Goal: Task Accomplishment & Management: Use online tool/utility

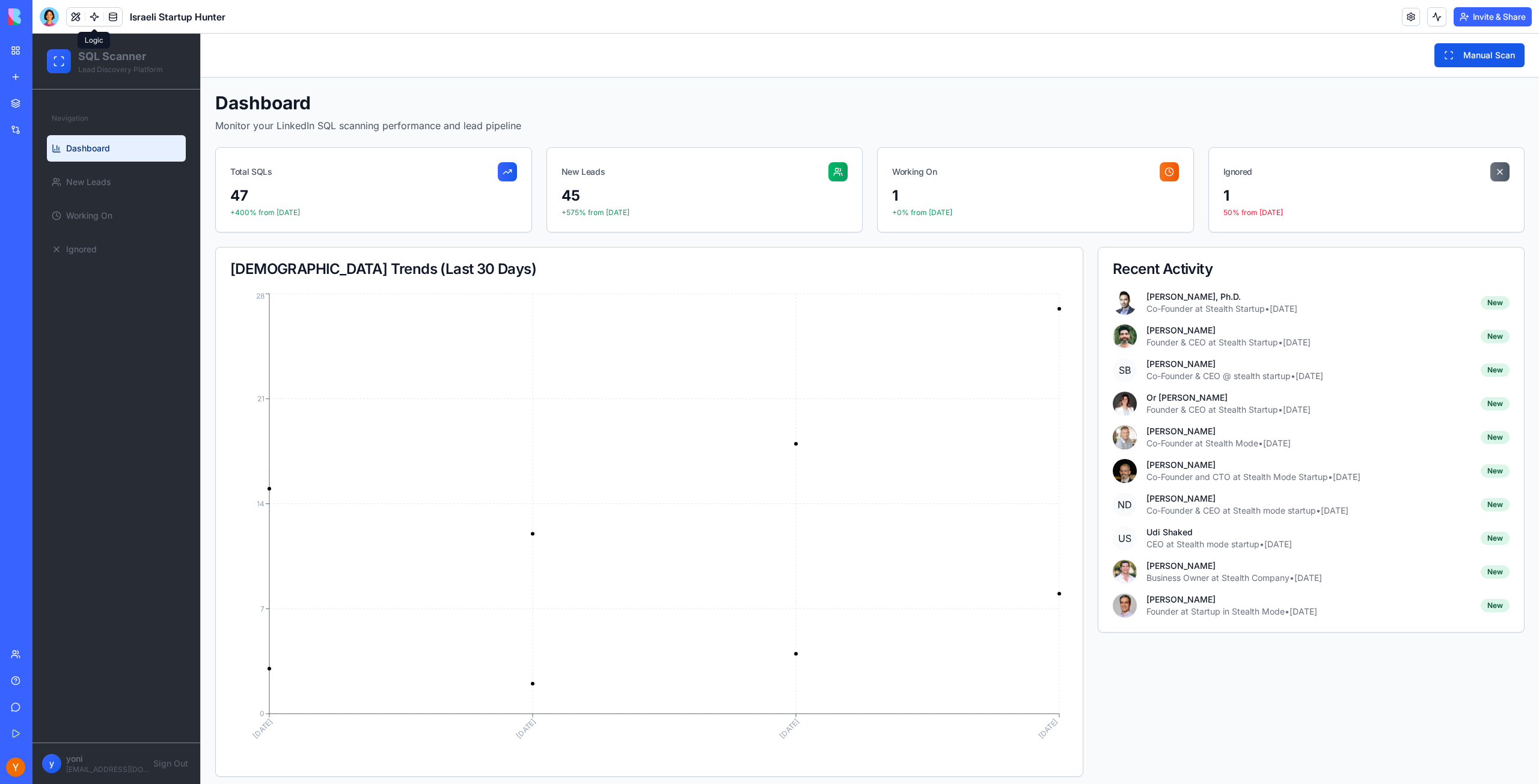
click at [97, 19] on link at bounding box center [94, 16] width 18 height 18
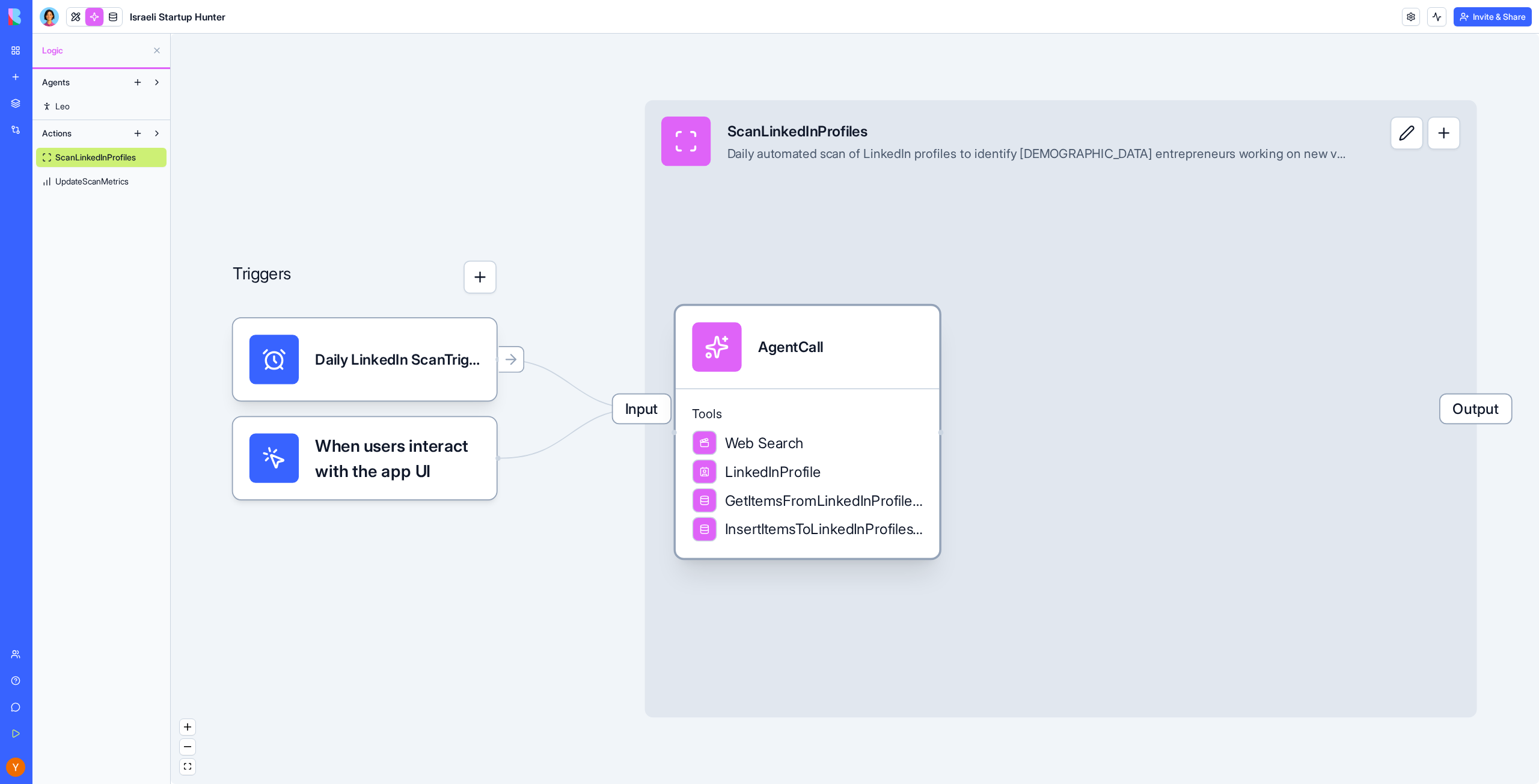
click at [778, 449] on span "Web Search" at bounding box center [763, 443] width 79 height 21
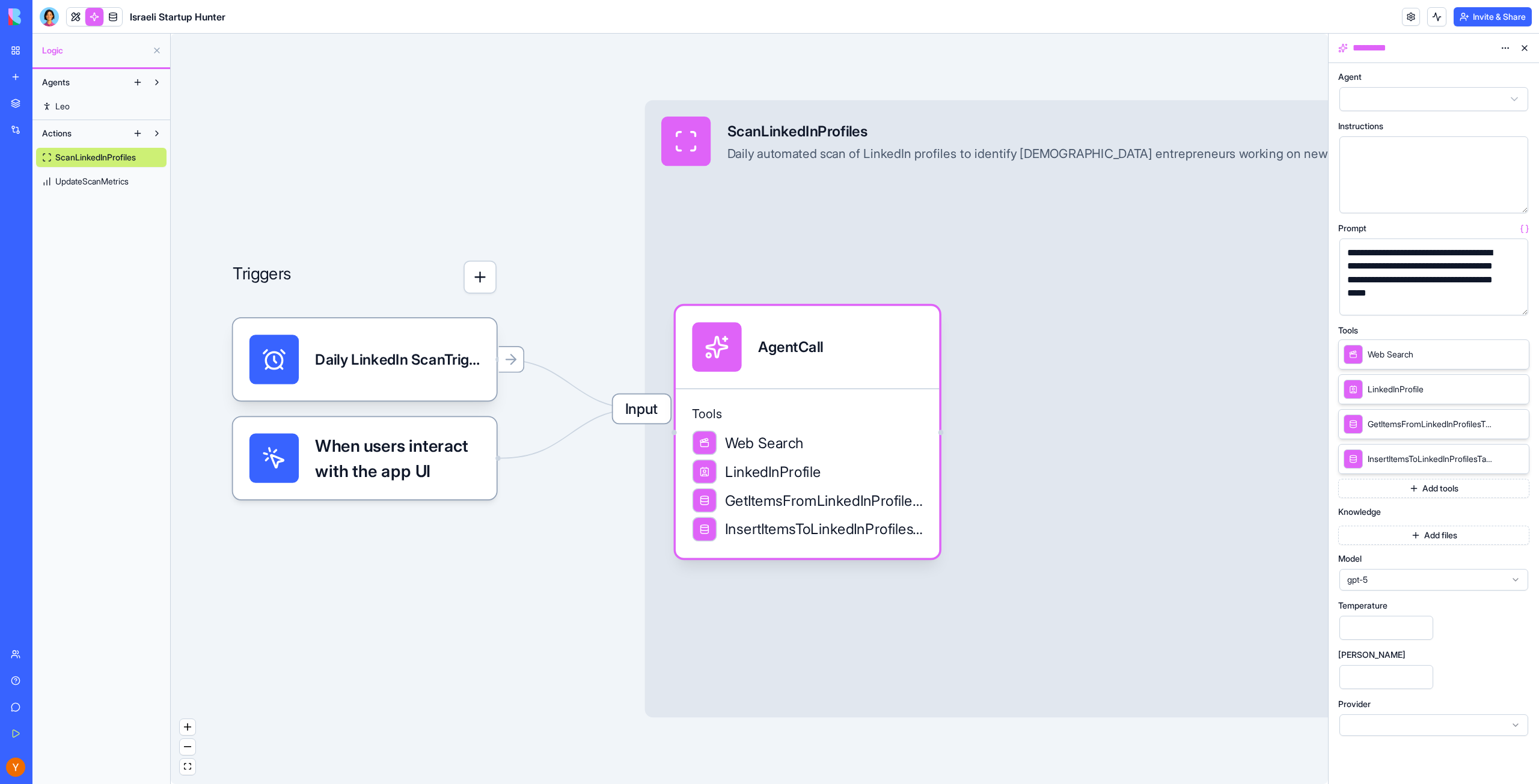
click at [1502, 353] on icon at bounding box center [1502, 354] width 9 height 9
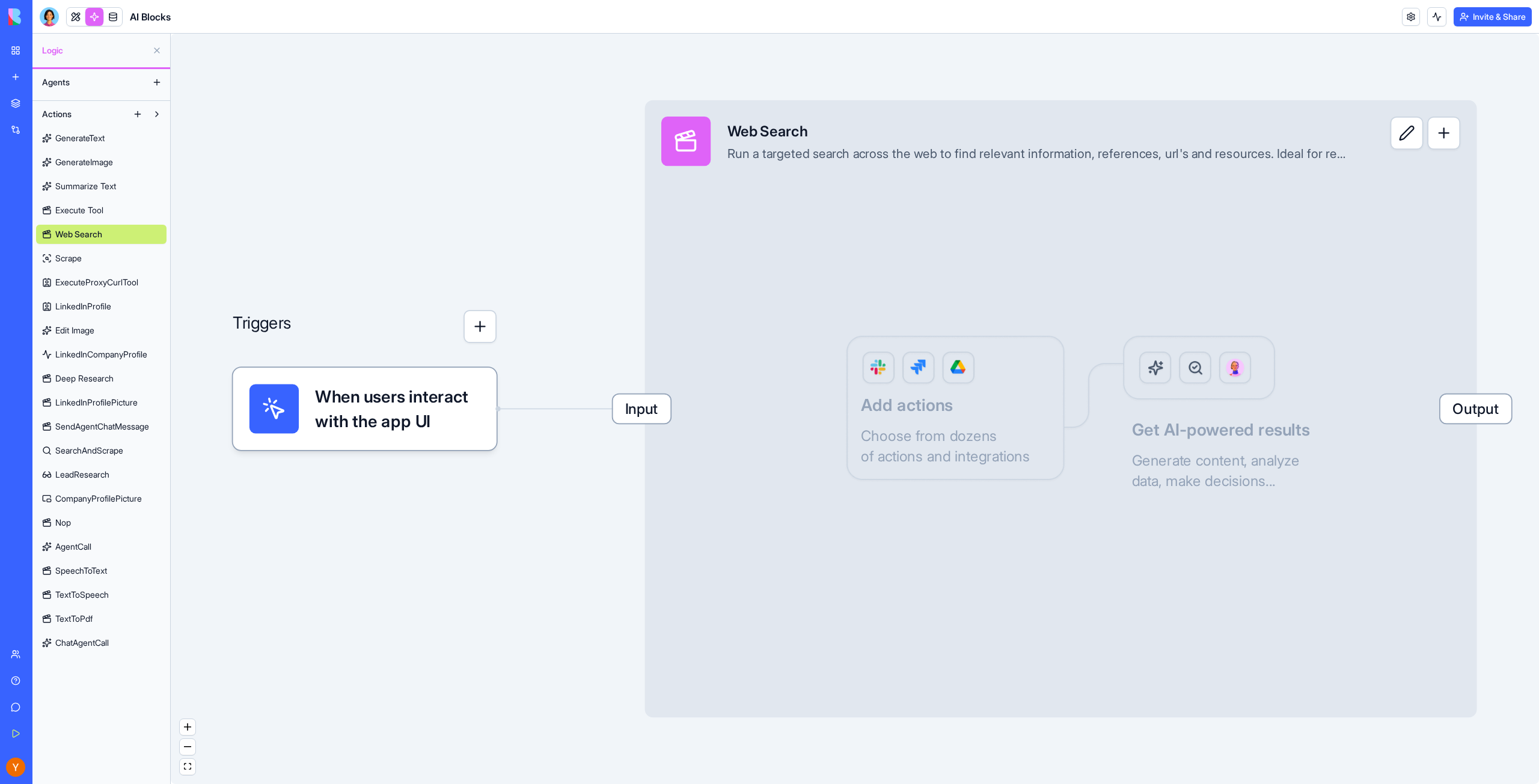
click at [518, 194] on div "Triggers When users interact with the app UI Input Web Search Run a targeted se…" at bounding box center [854, 409] width 1369 height 751
click at [361, 416] on span "When users interact with the app UI" at bounding box center [398, 409] width 165 height 49
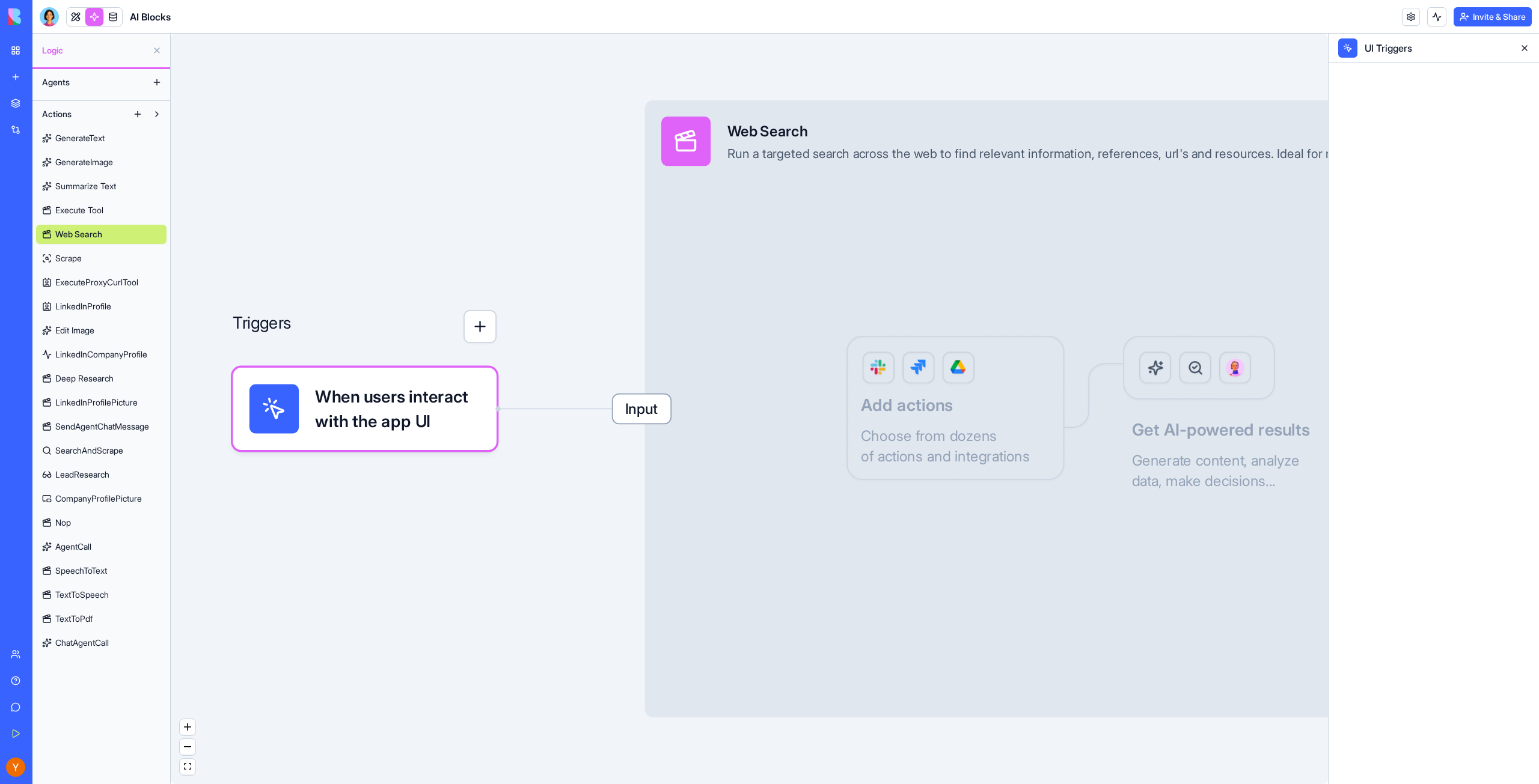
click at [156, 48] on button at bounding box center [156, 50] width 19 height 19
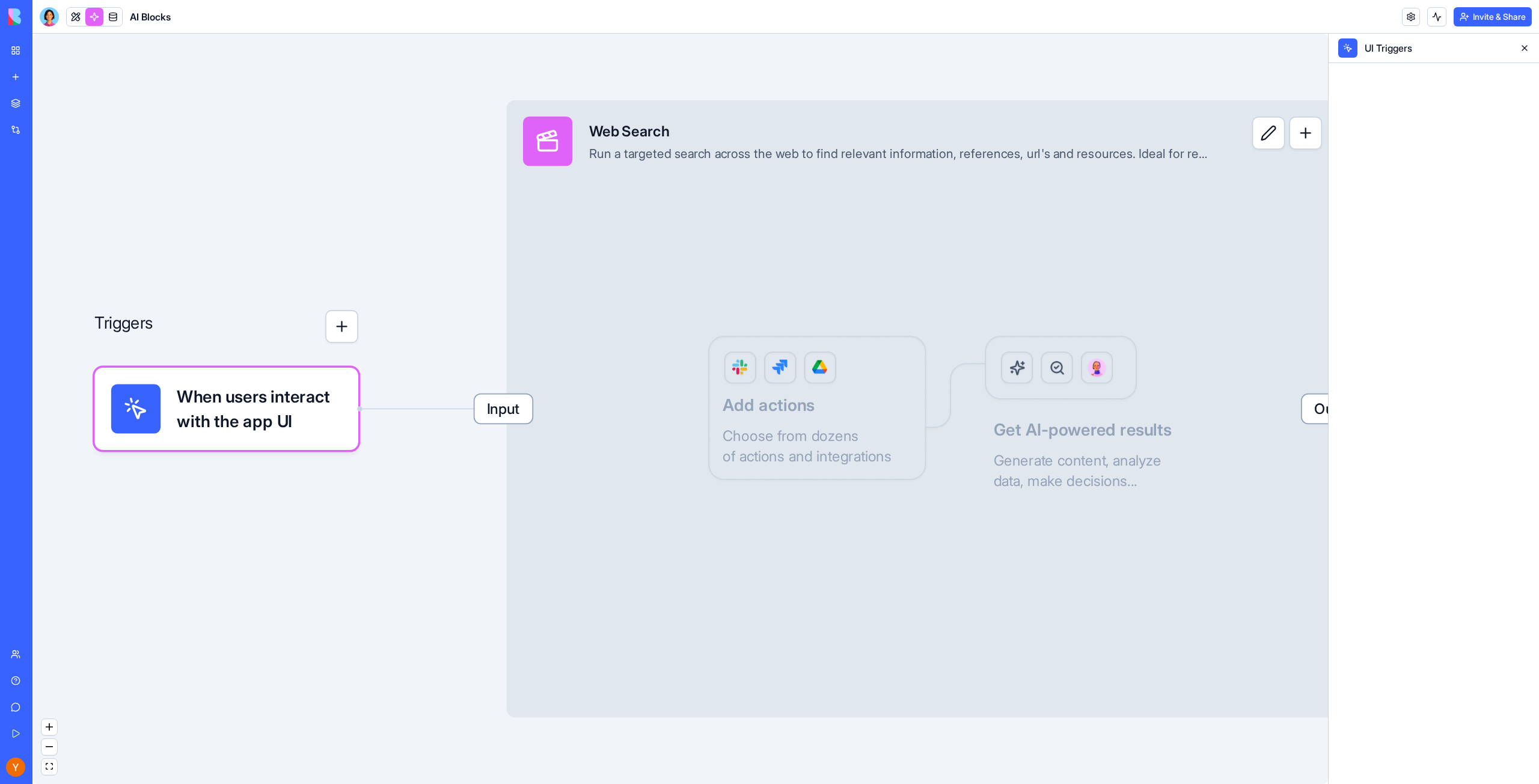
click at [96, 22] on link at bounding box center [94, 16] width 18 height 18
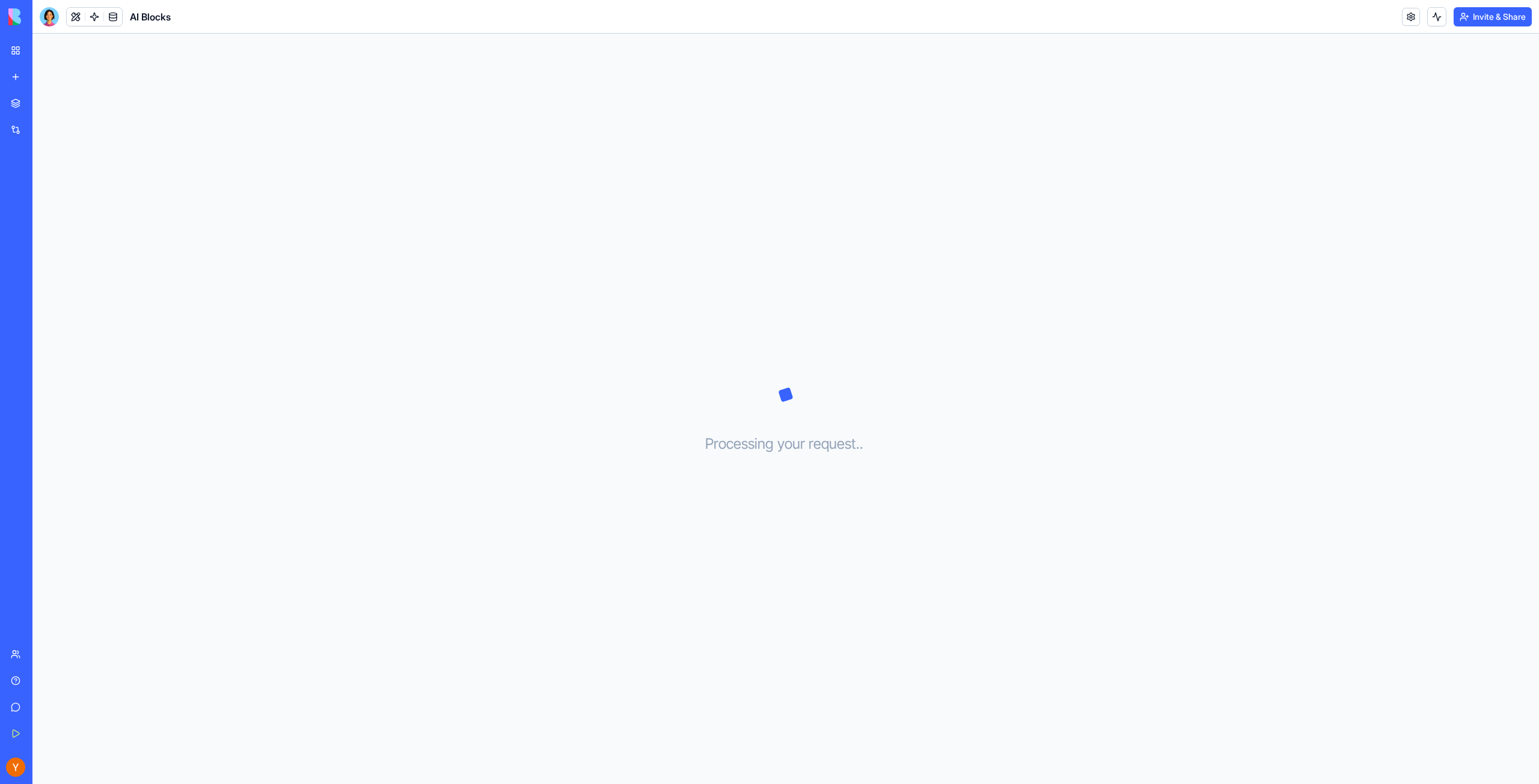
click at [97, 19] on link at bounding box center [94, 16] width 18 height 18
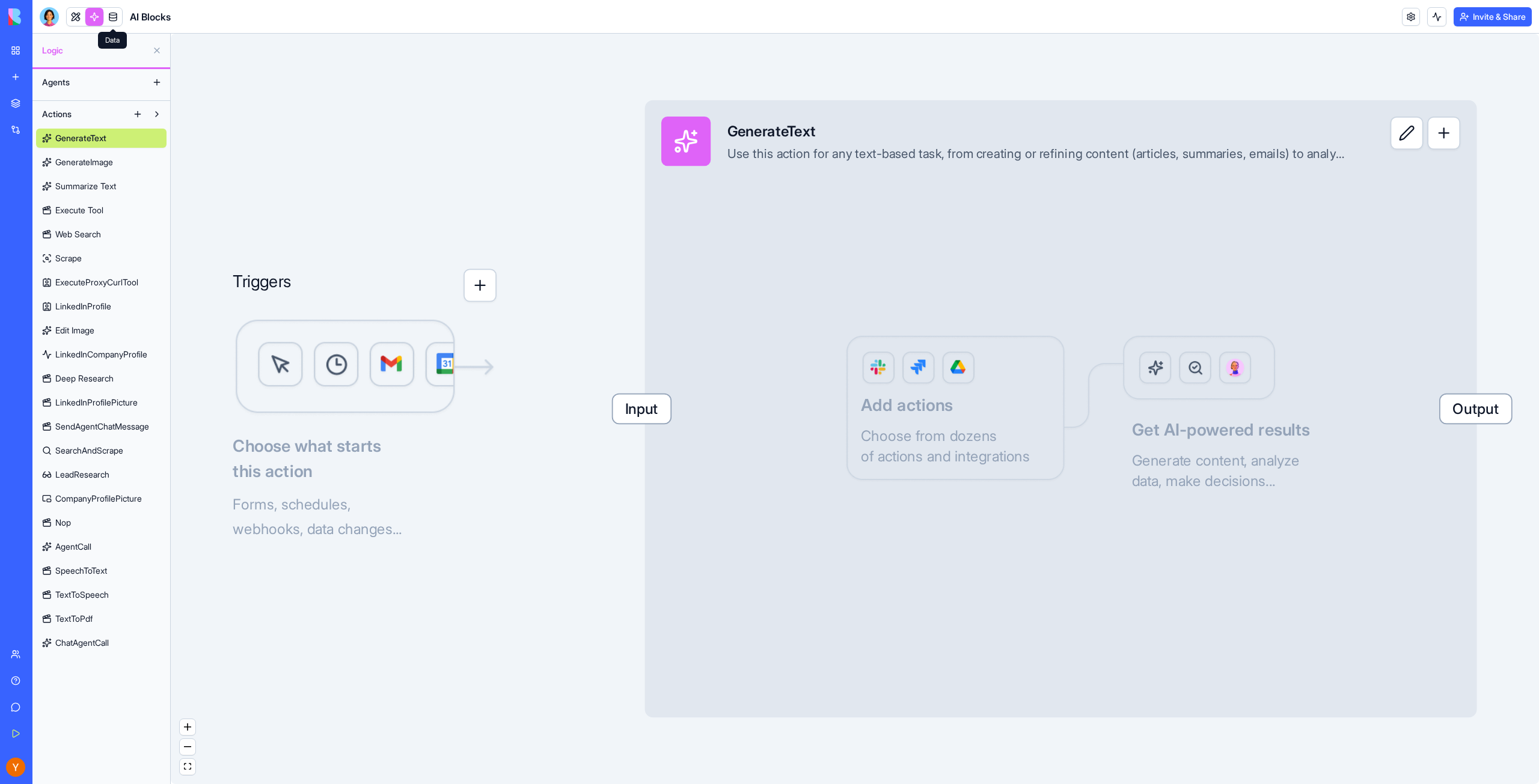
click at [109, 18] on link at bounding box center [113, 16] width 18 height 18
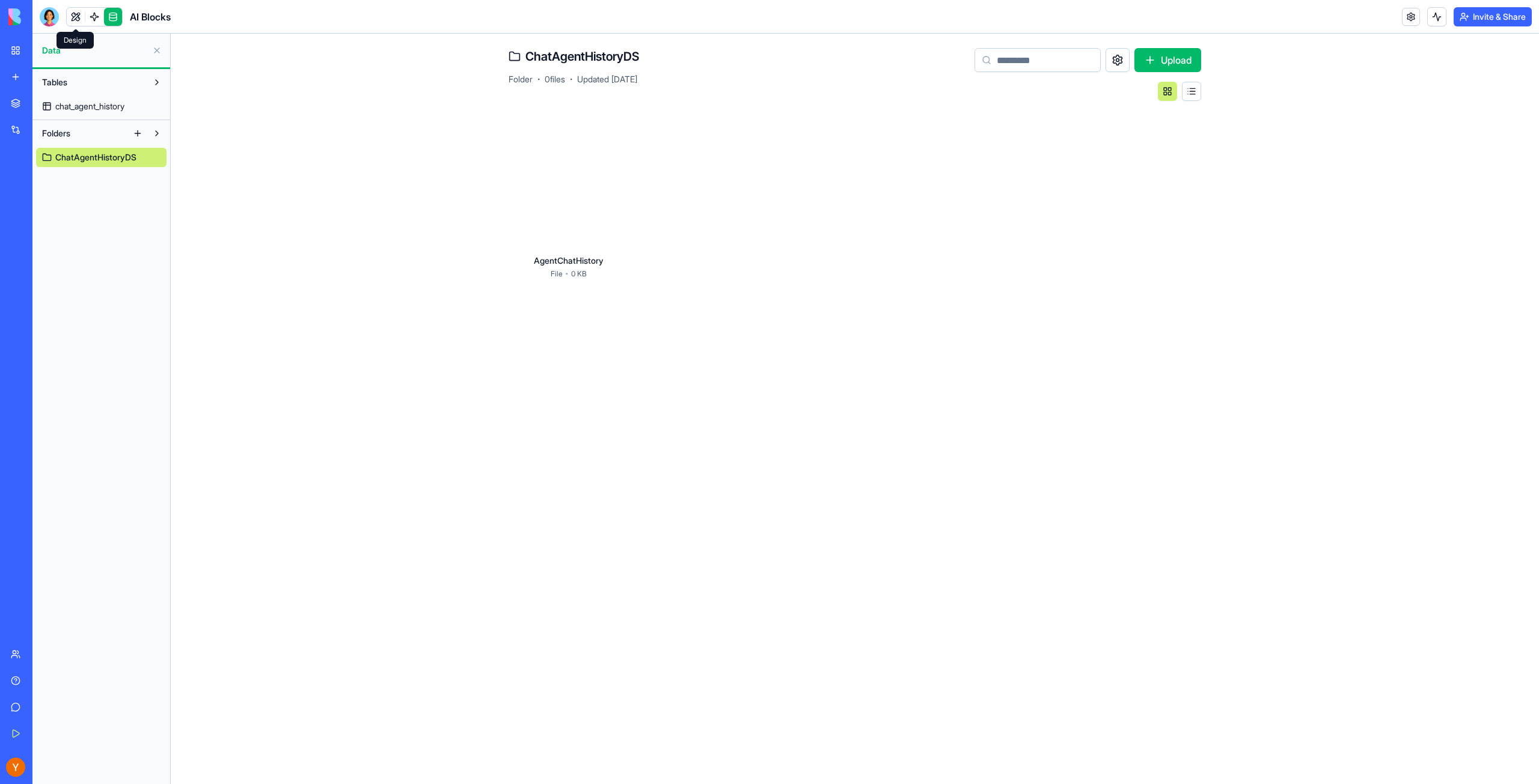
click at [82, 17] on link at bounding box center [75, 16] width 18 height 18
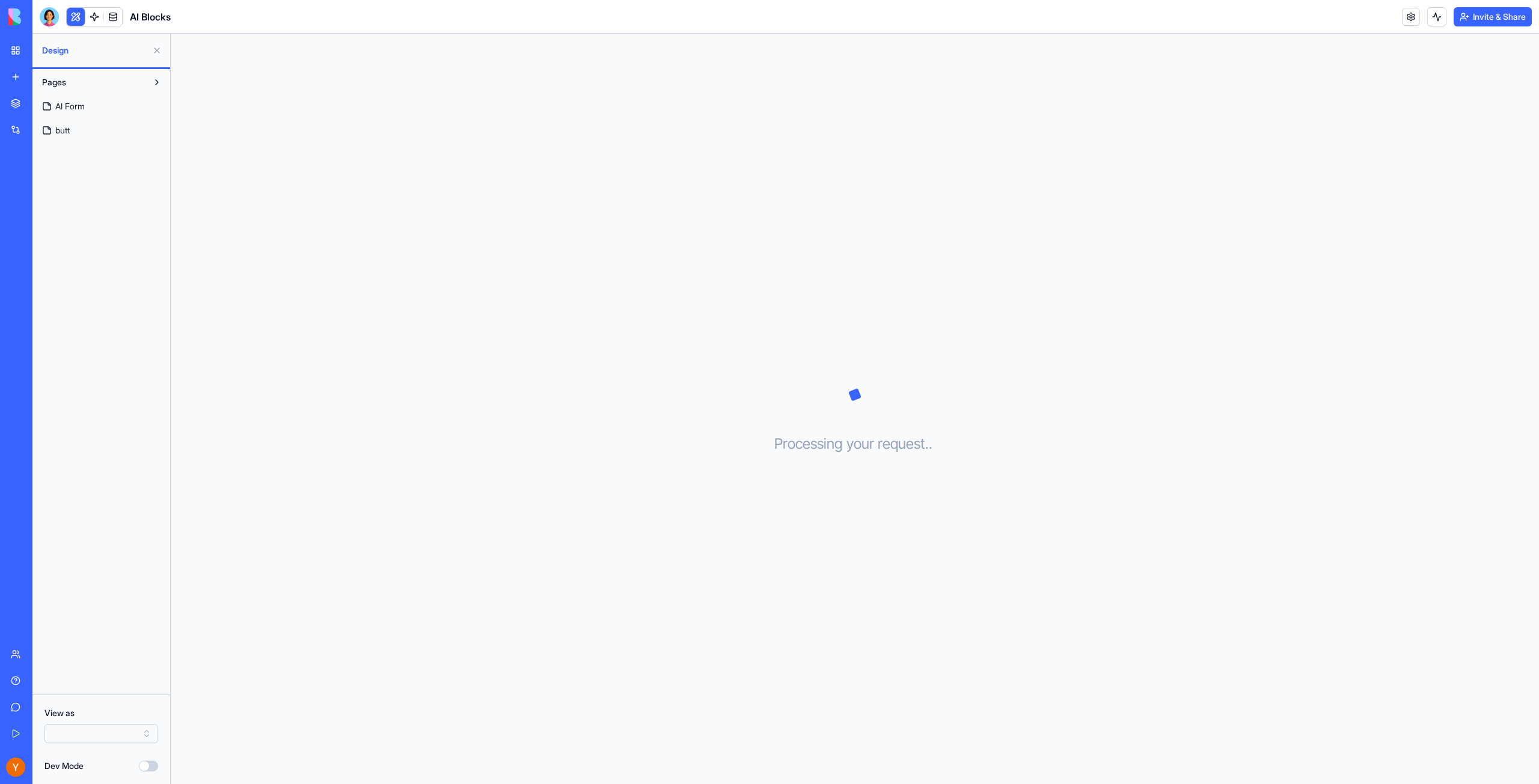
drag, startPoint x: 1, startPoint y: 22, endPoint x: 9, endPoint y: 16, distance: 10.0
click at [1, 22] on div "BETA My Workspace New app Marketplace Integrations Recent Social Media Content …" at bounding box center [16, 392] width 32 height 784
click at [17, 11] on img at bounding box center [45, 17] width 75 height 17
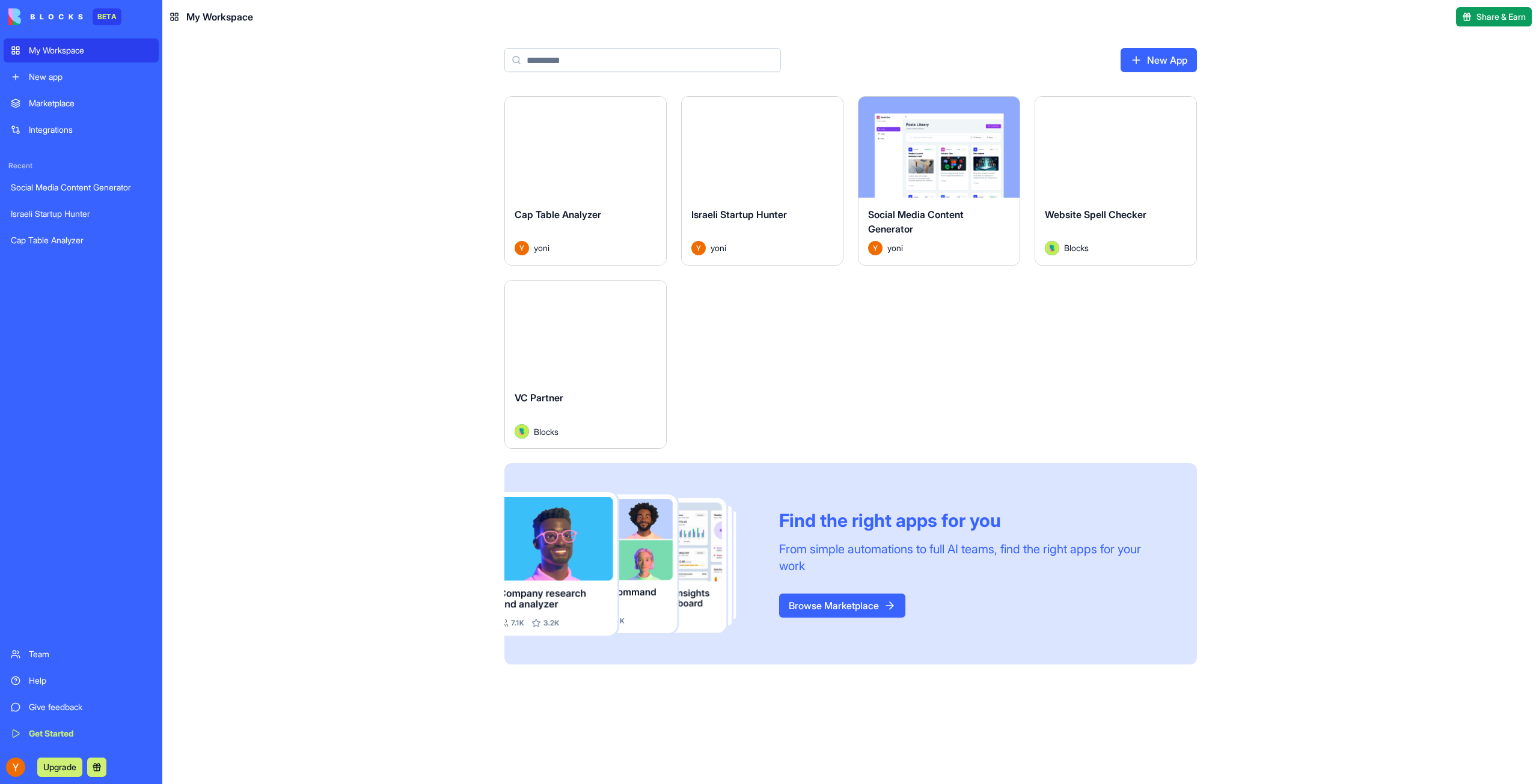
click at [894, 385] on div "Launch Cap Table Analyzer yoni Launch Israeli Startup [PERSON_NAME] Launch Soci…" at bounding box center [850, 381] width 692 height 568
click at [758, 150] on button "Launch" at bounding box center [761, 147] width 90 height 24
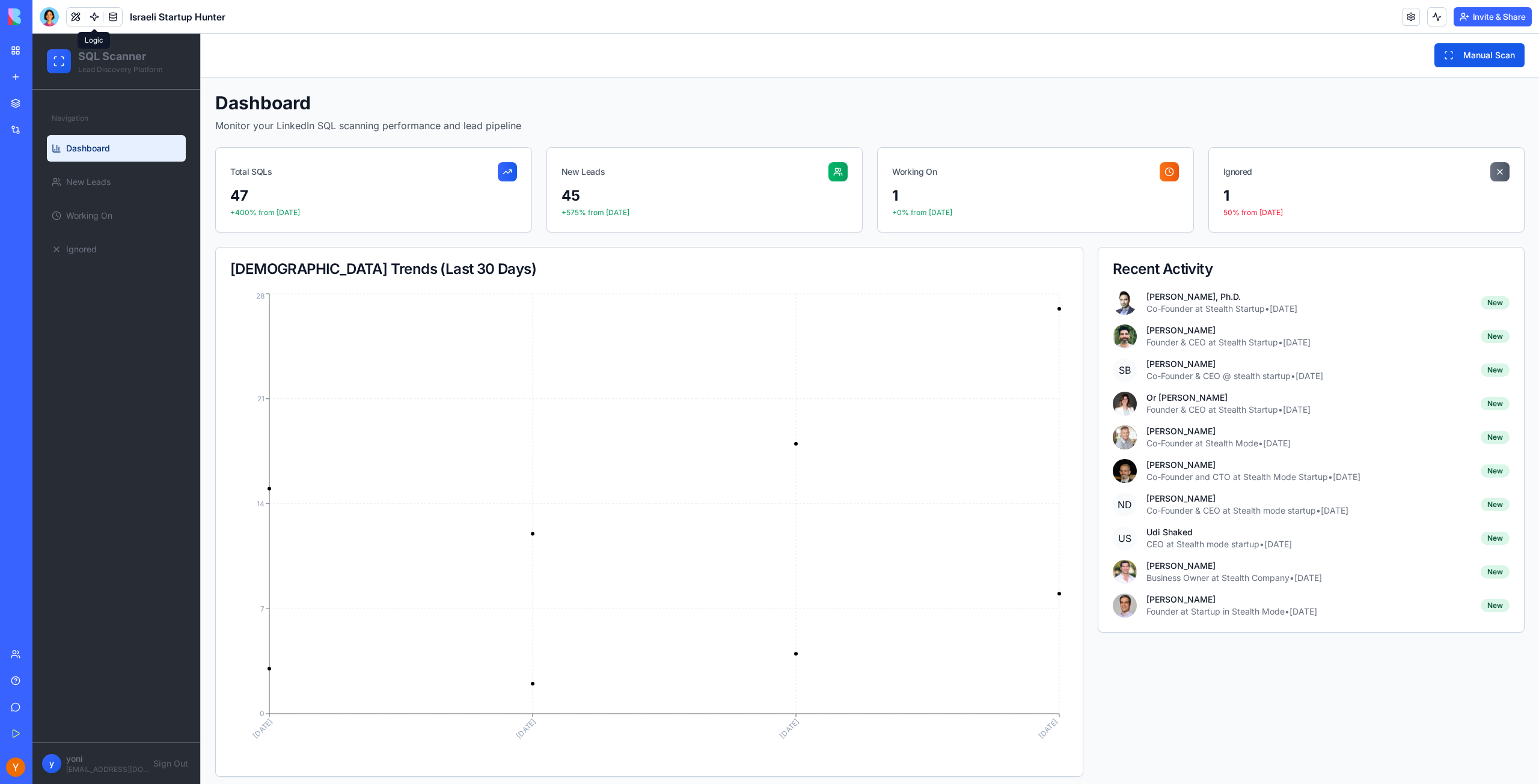
click at [91, 15] on link at bounding box center [94, 16] width 18 height 18
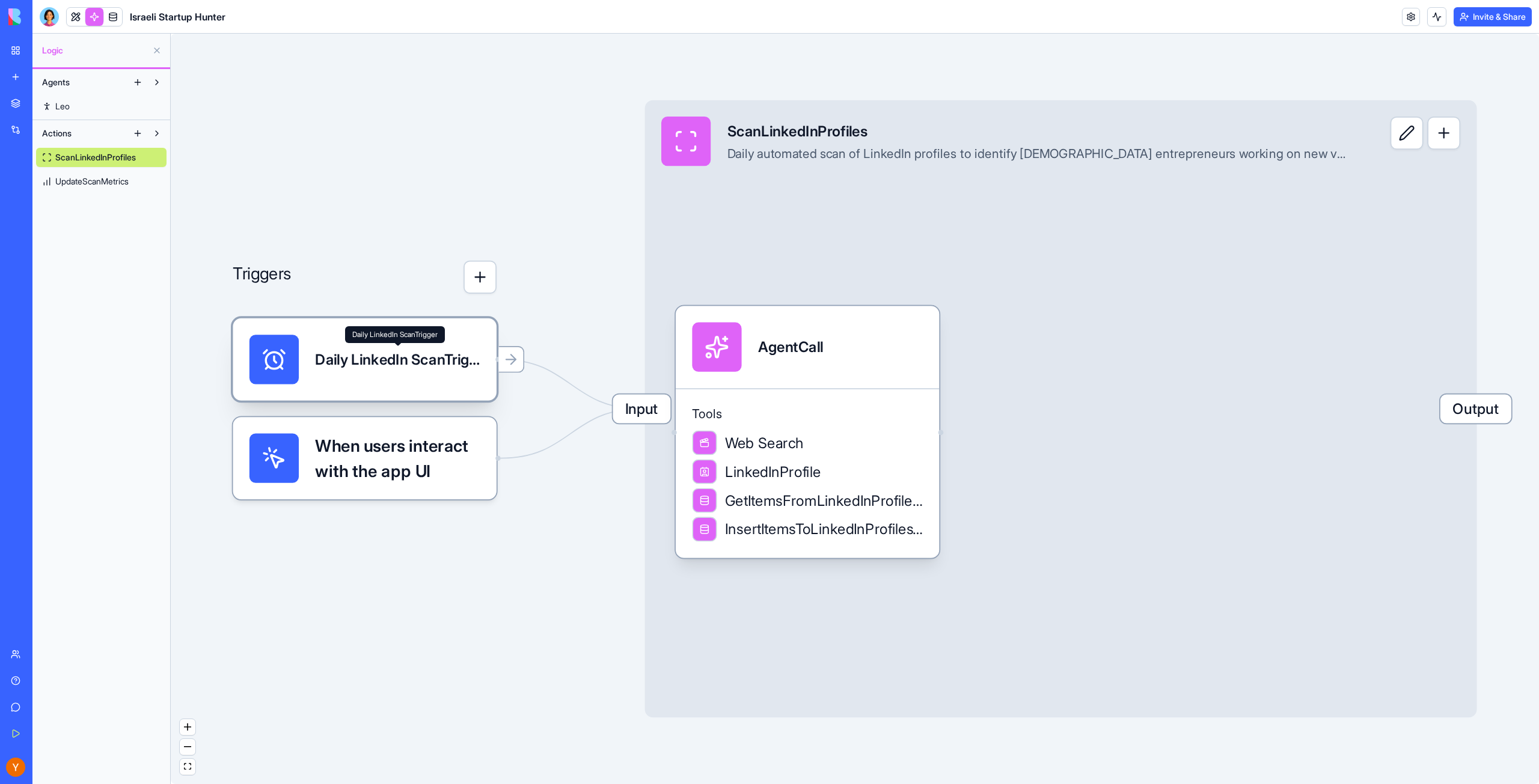
click at [393, 366] on div "Daily LinkedIn ScanTrigger" at bounding box center [398, 360] width 165 height 21
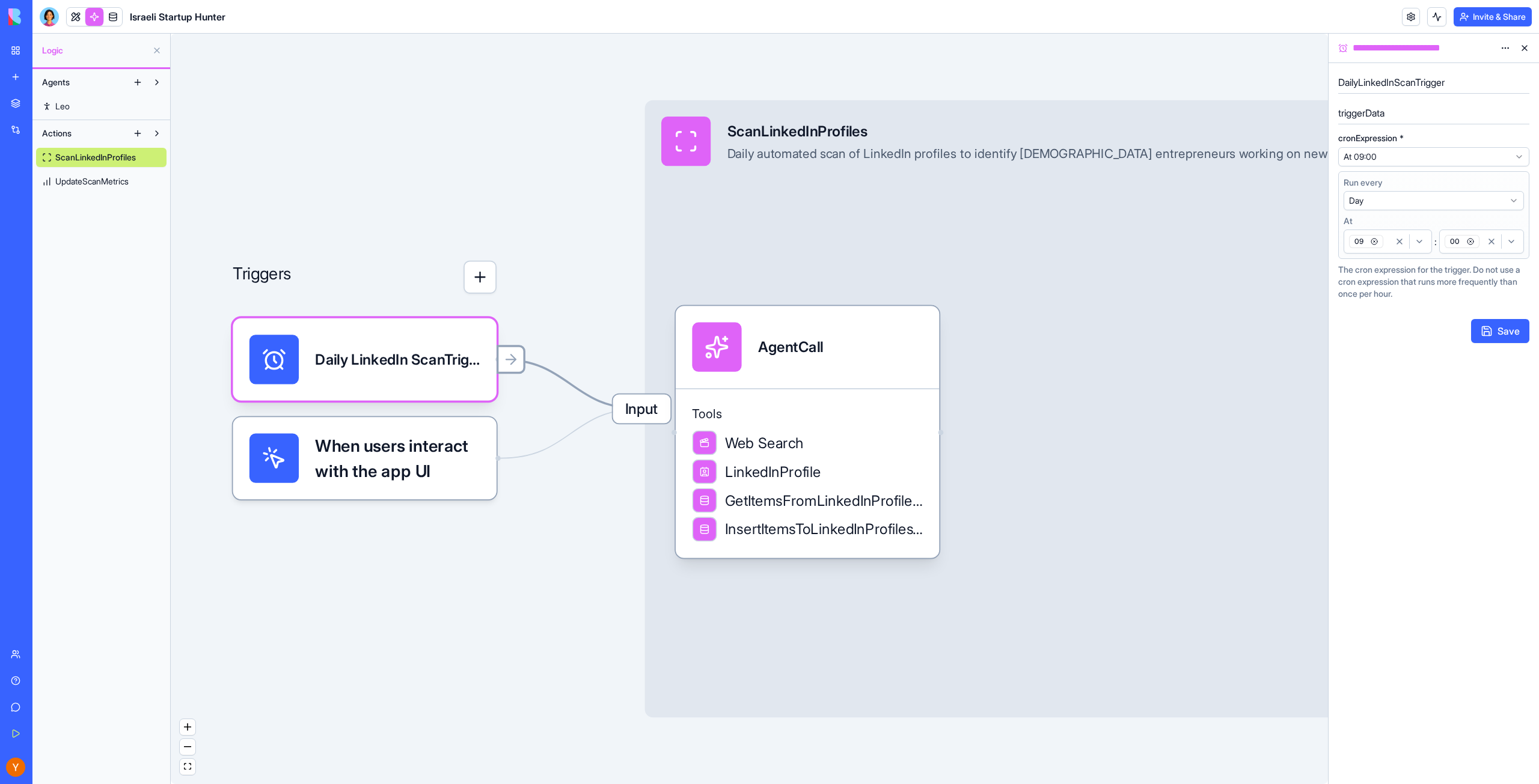
click at [516, 361] on icon at bounding box center [510, 359] width 16 height 16
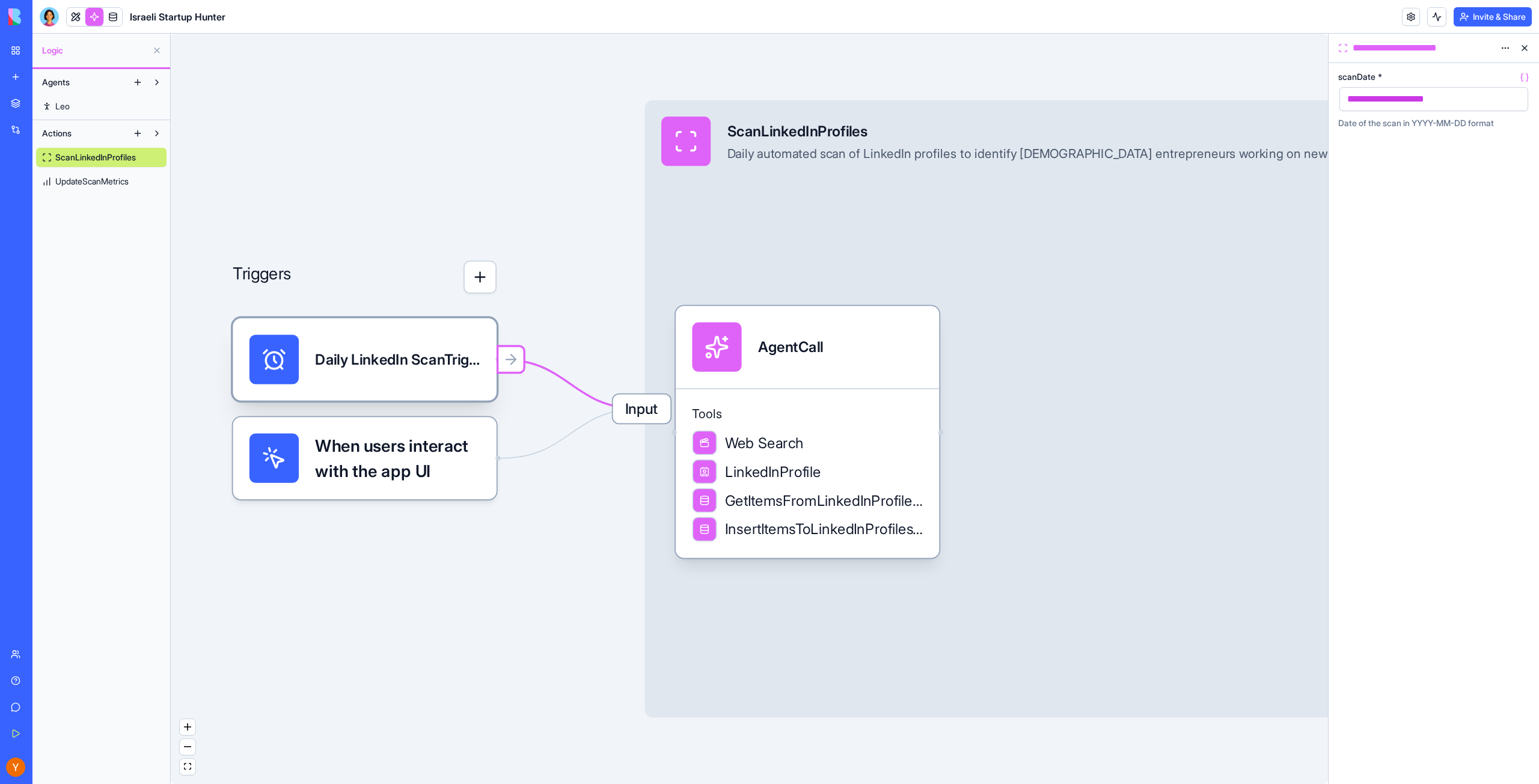
click at [412, 372] on div "Daily LinkedIn ScanTrigger" at bounding box center [398, 360] width 165 height 49
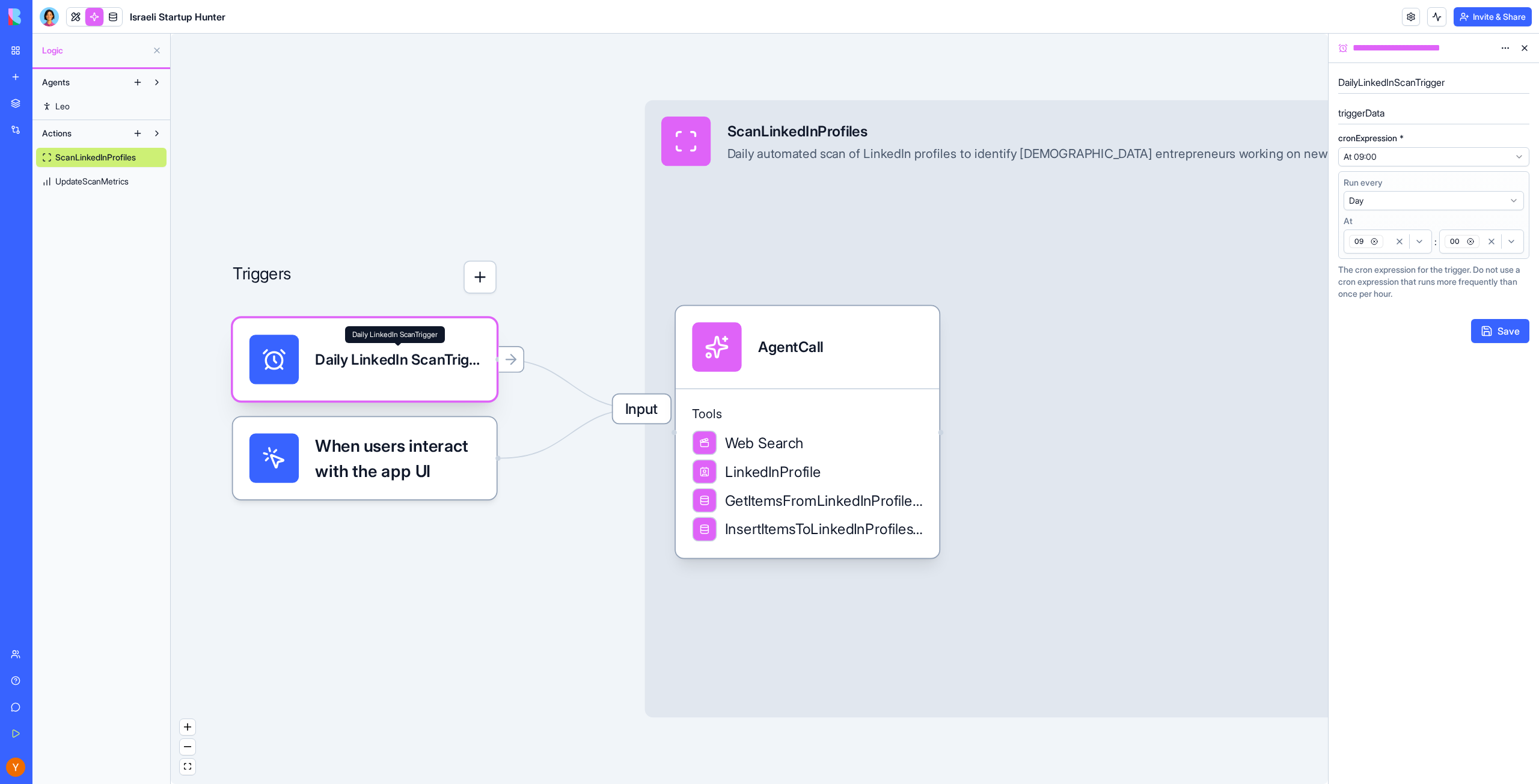
click at [440, 350] on div "Daily LinkedIn ScanTrigger" at bounding box center [398, 360] width 165 height 21
click at [435, 454] on span "When users interact with the app UI" at bounding box center [398, 458] width 165 height 49
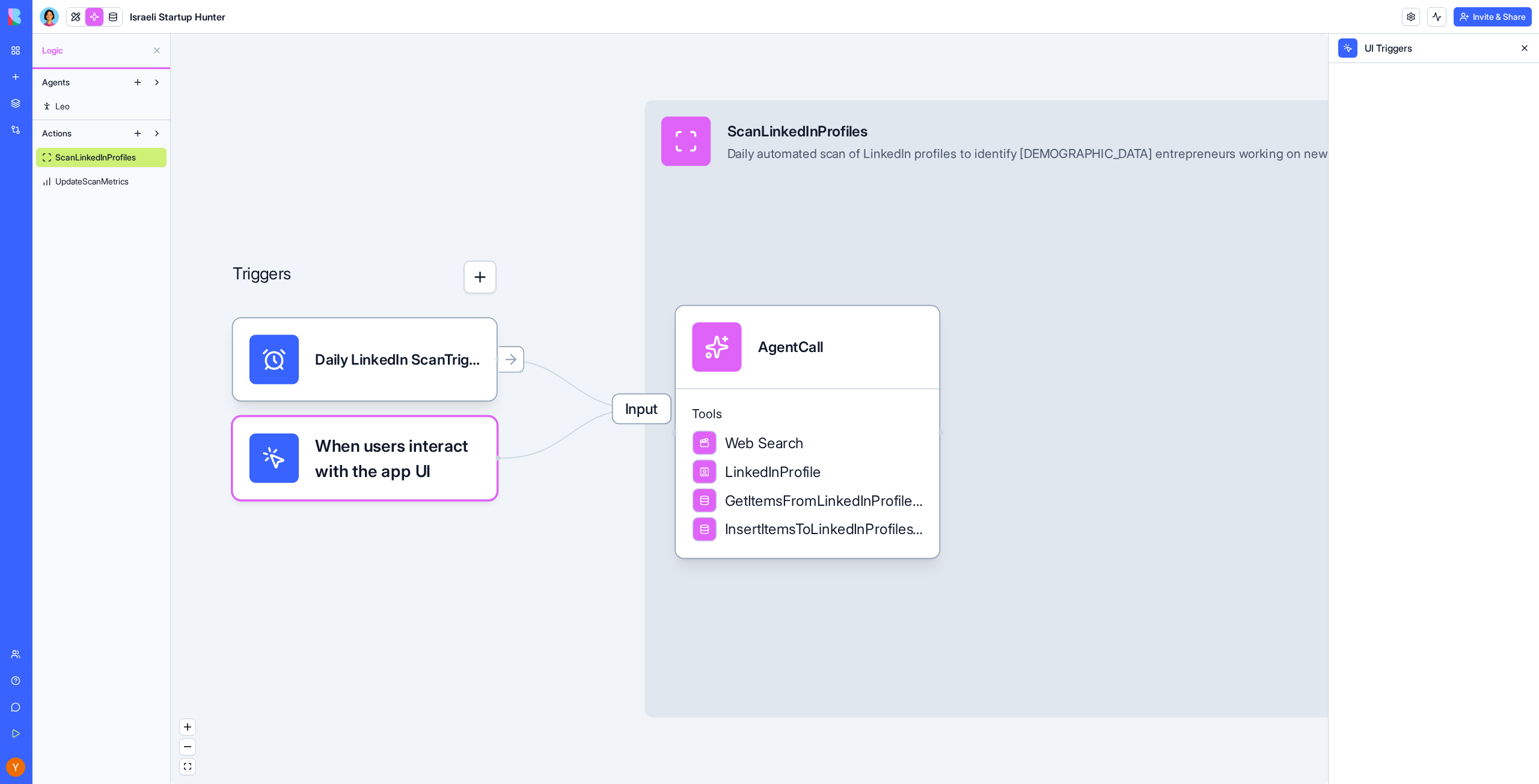
click at [444, 477] on span "When users interact with the app UI" at bounding box center [398, 458] width 165 height 49
click at [833, 340] on div "AgentCall" at bounding box center [808, 347] width 231 height 49
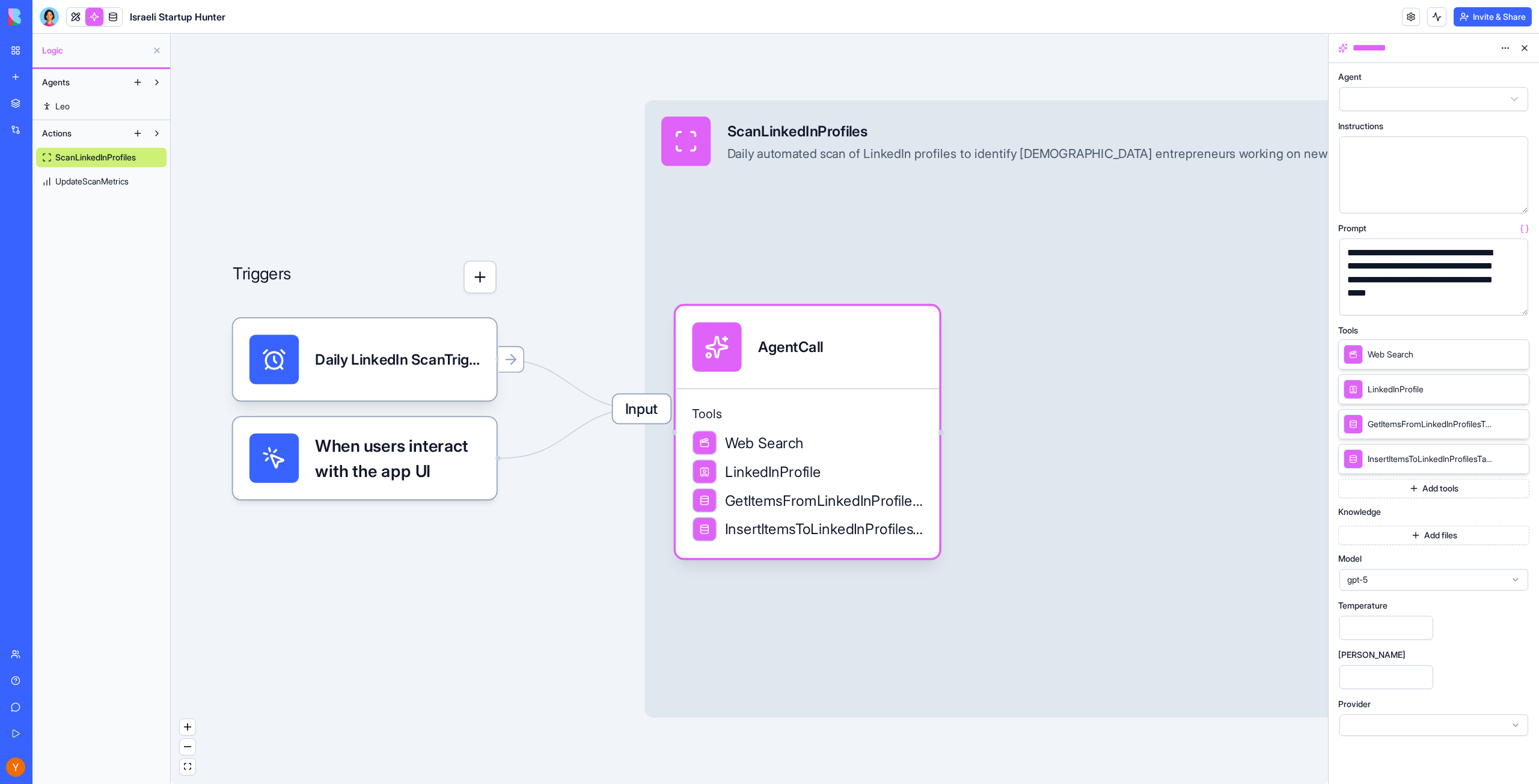
click at [1432, 423] on span "GetItemsFromLinkedInProfilesTable" at bounding box center [1431, 424] width 128 height 12
click at [1500, 423] on icon at bounding box center [1502, 423] width 9 height 9
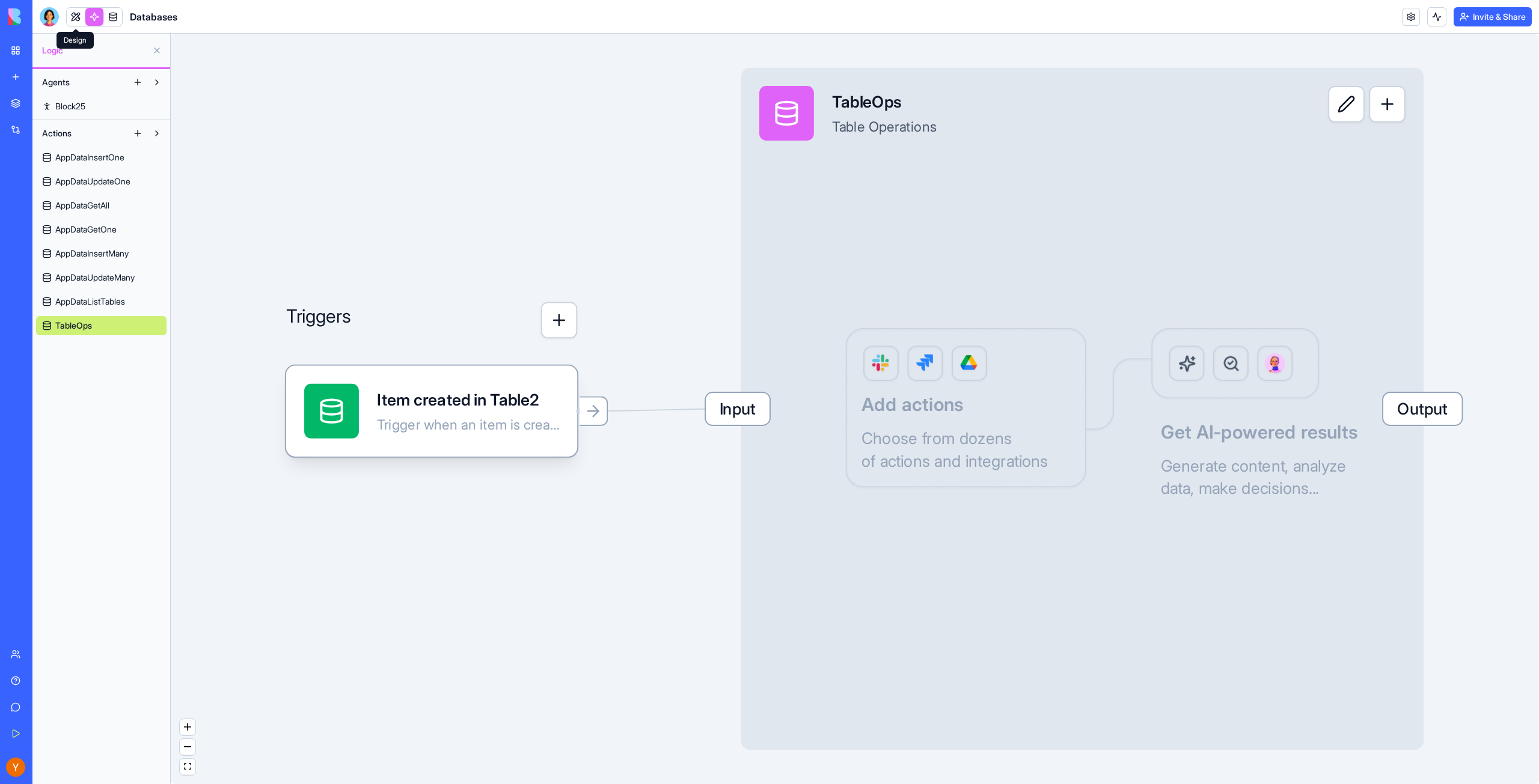
click at [80, 22] on link at bounding box center [75, 16] width 18 height 18
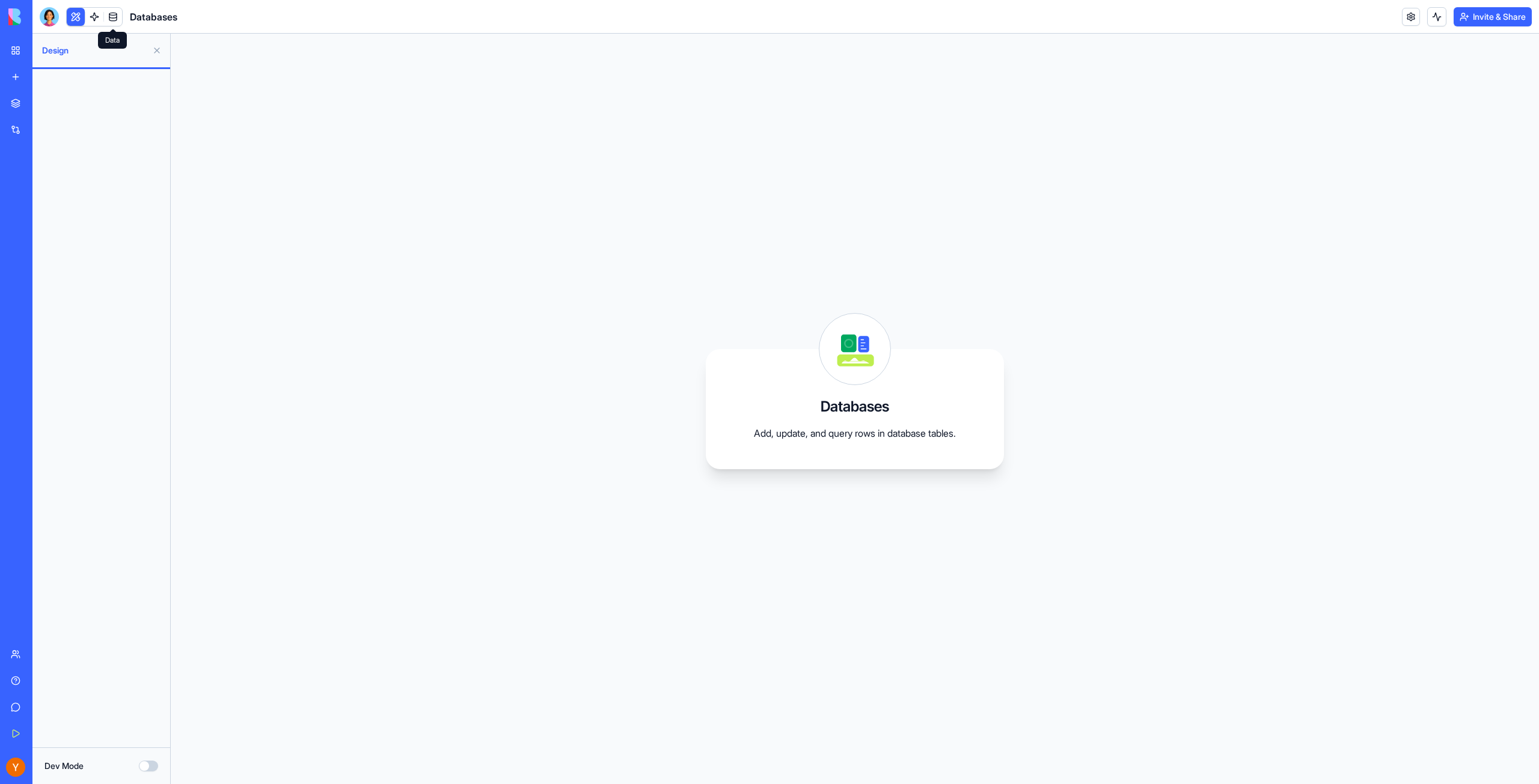
click at [117, 15] on link at bounding box center [113, 16] width 18 height 18
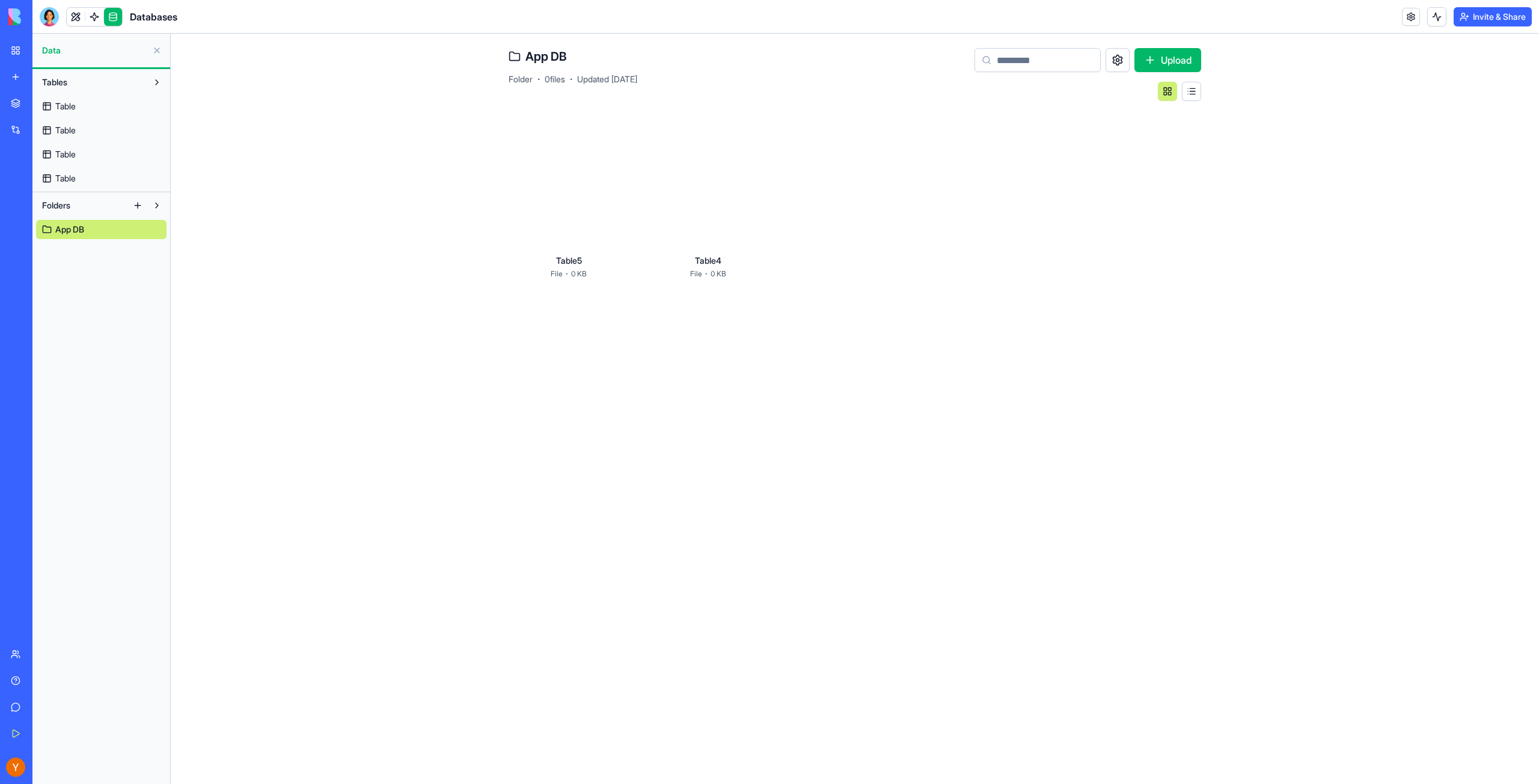
click at [80, 105] on link "Table" at bounding box center [101, 106] width 131 height 19
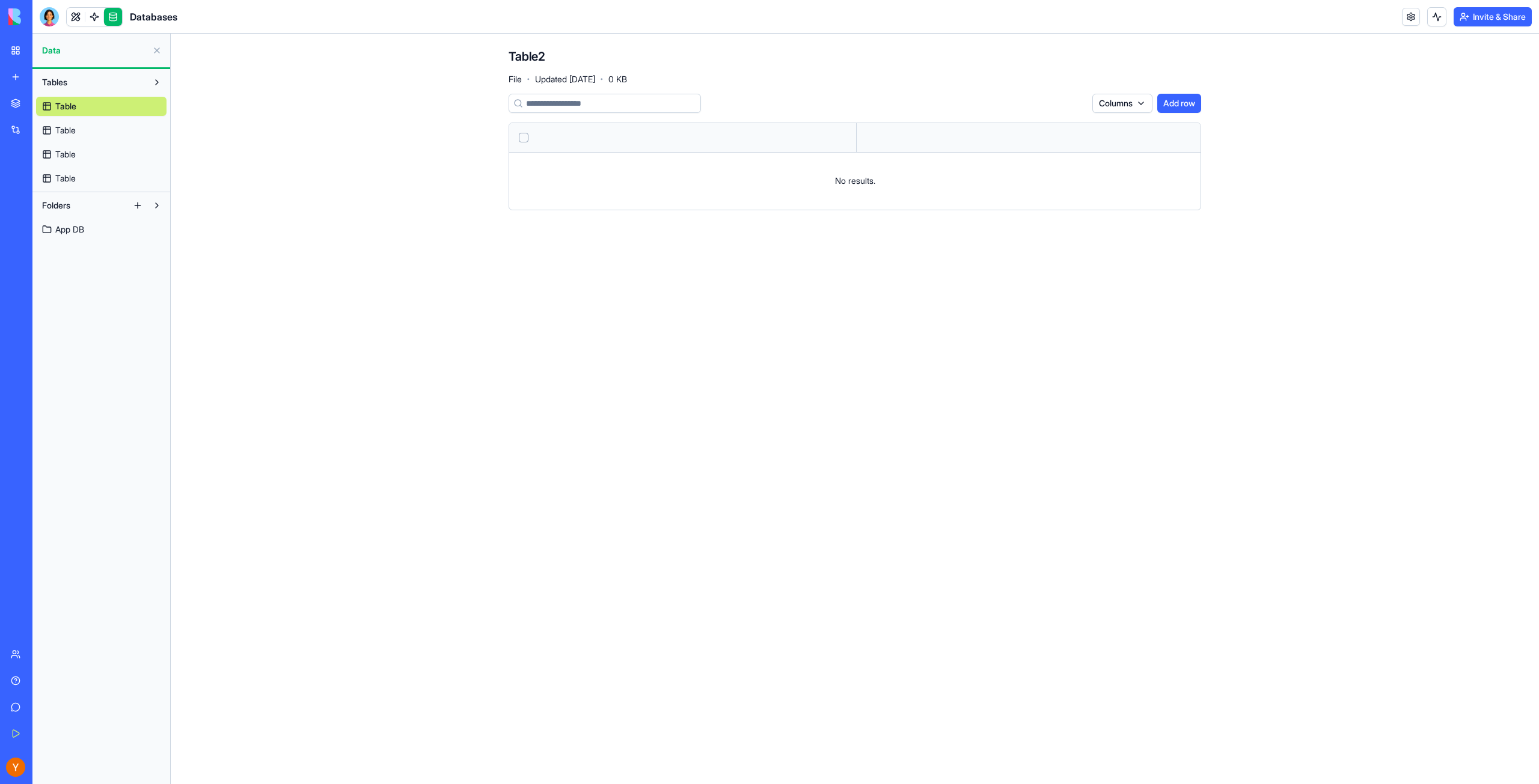
click at [81, 128] on link "Table" at bounding box center [101, 131] width 131 height 19
click at [86, 151] on link "Table" at bounding box center [101, 154] width 131 height 19
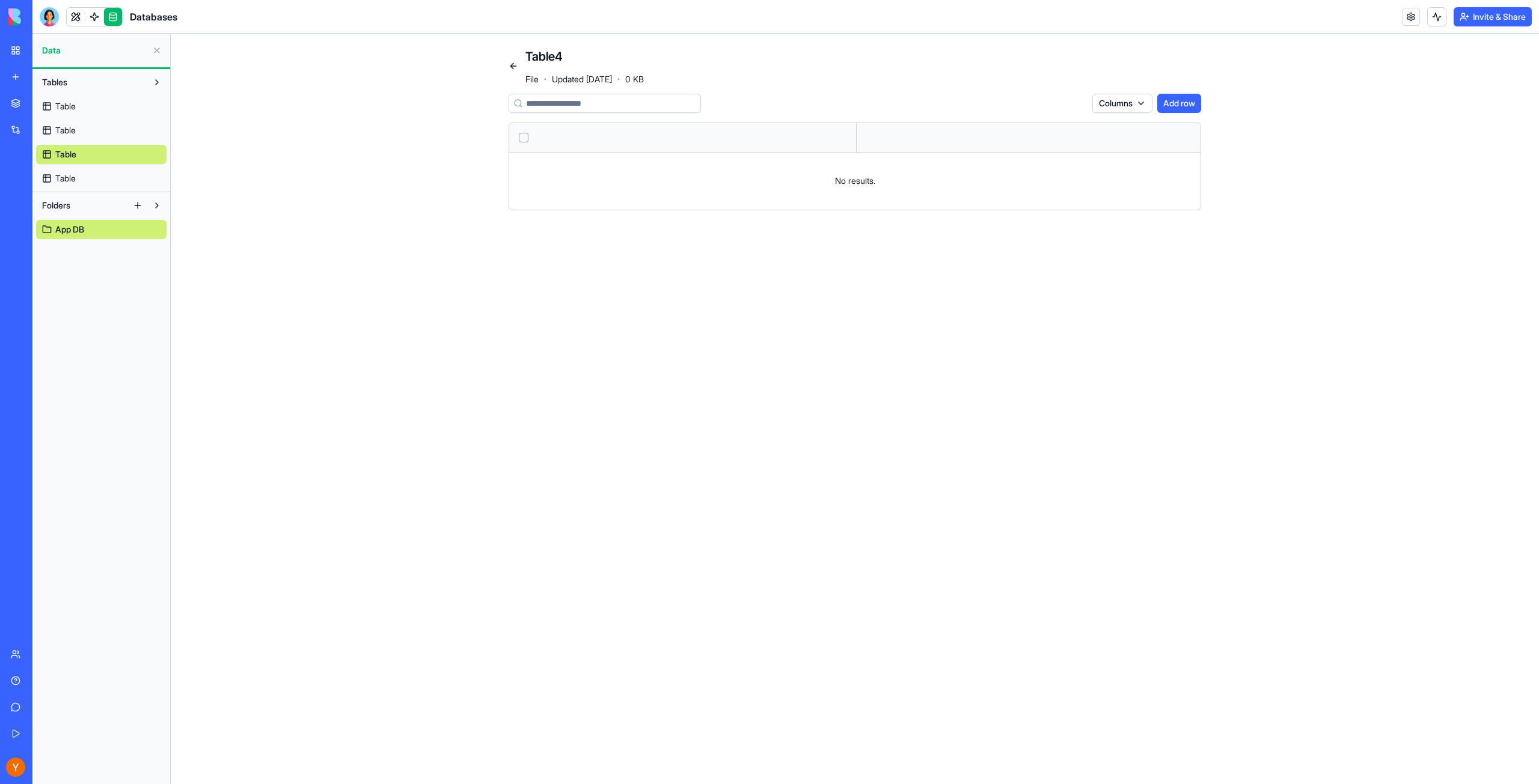
click at [88, 172] on link "Table" at bounding box center [101, 178] width 131 height 19
click at [88, 153] on link "Table" at bounding box center [101, 154] width 131 height 19
click at [82, 133] on link "Table" at bounding box center [101, 131] width 131 height 19
click at [81, 112] on link "Table" at bounding box center [101, 106] width 131 height 19
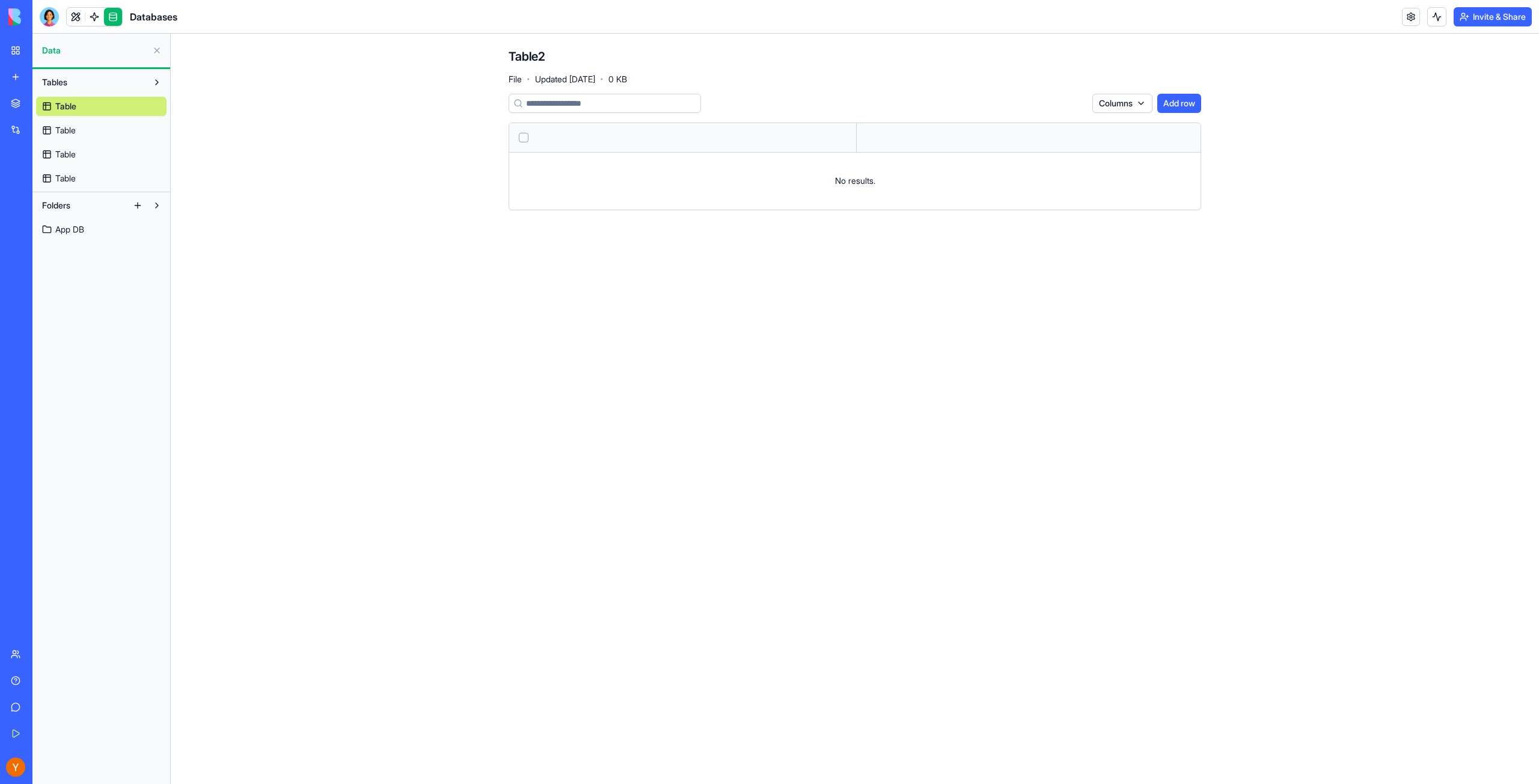
click at [158, 53] on button at bounding box center [156, 50] width 19 height 19
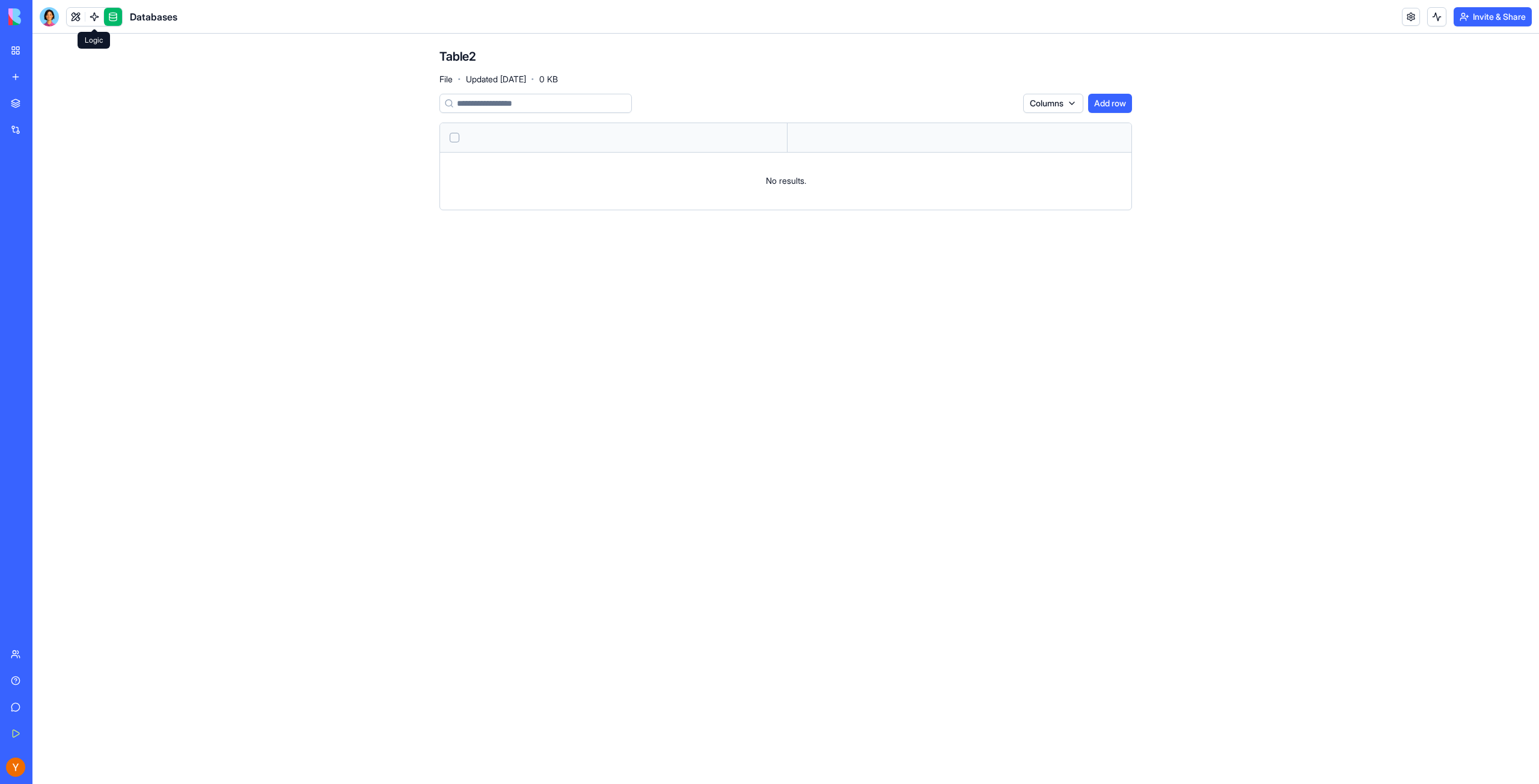
click at [93, 13] on link at bounding box center [94, 16] width 18 height 18
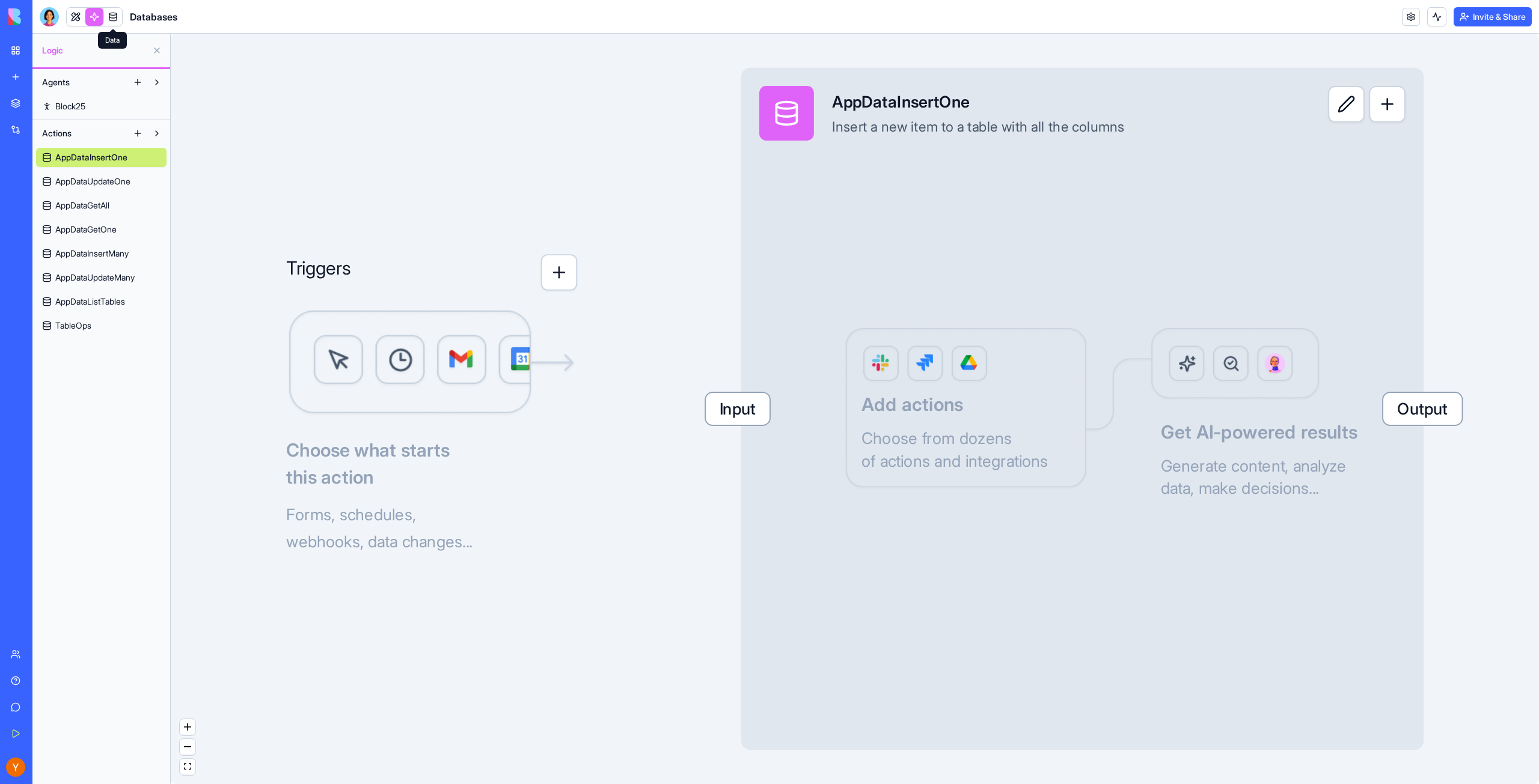
click at [61, 101] on span "Block25" at bounding box center [70, 106] width 30 height 12
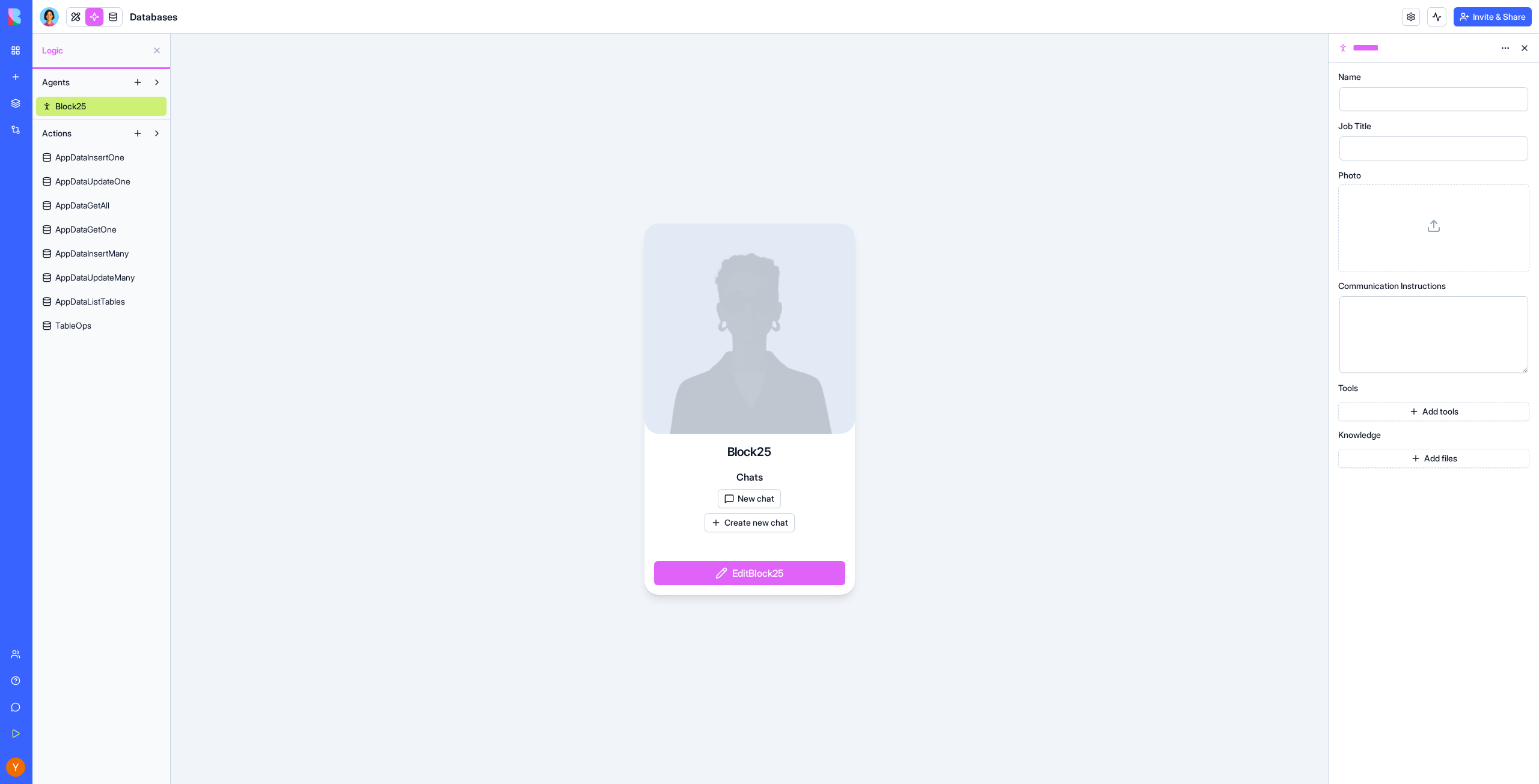
click at [60, 50] on span "Logic" at bounding box center [94, 50] width 105 height 12
click at [157, 44] on button at bounding box center [156, 50] width 19 height 19
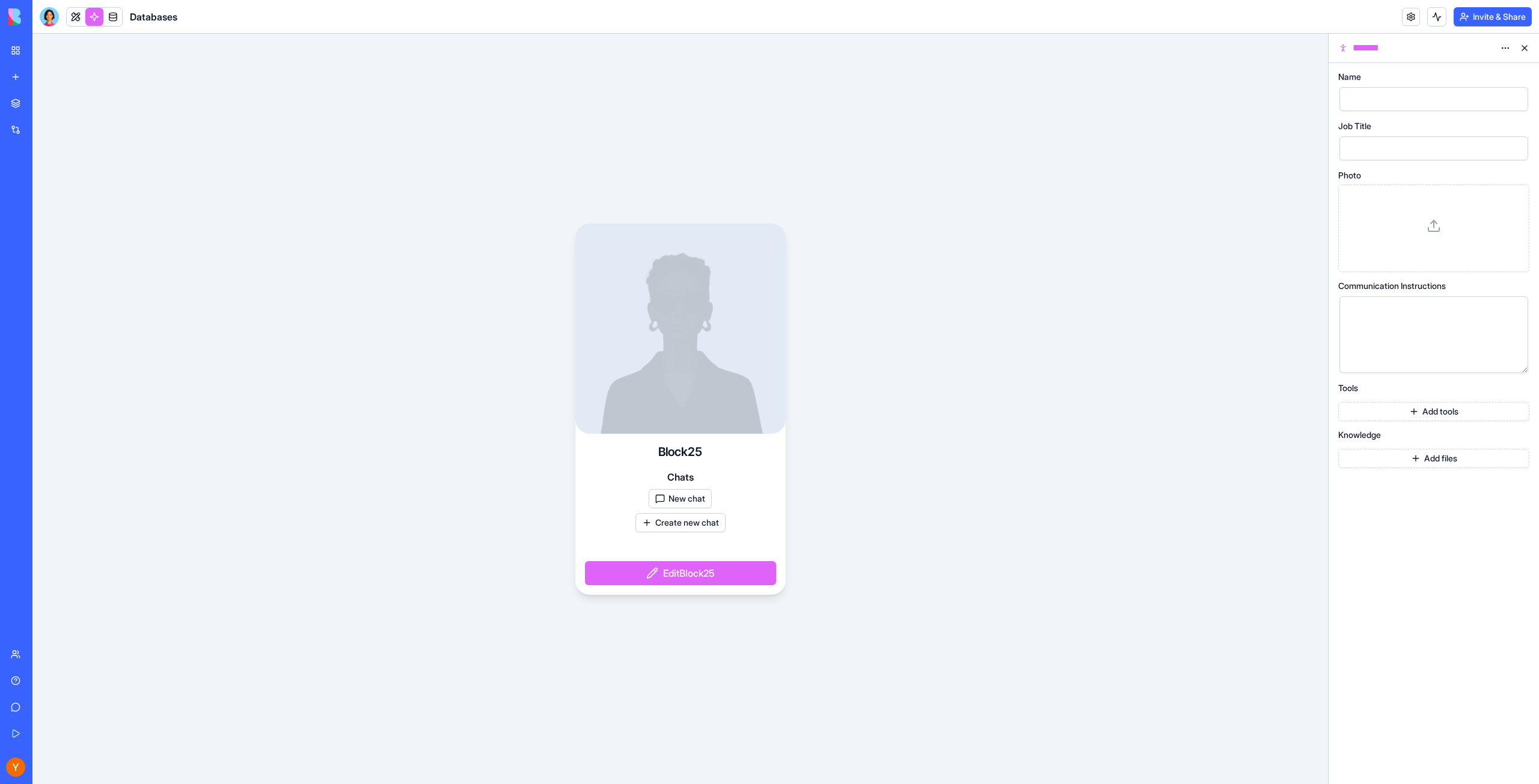
click at [404, 115] on div "Block25 Chats New chat Create new chat Edit Block25" at bounding box center [680, 409] width 1296 height 751
click at [17, 17] on img at bounding box center [45, 17] width 75 height 17
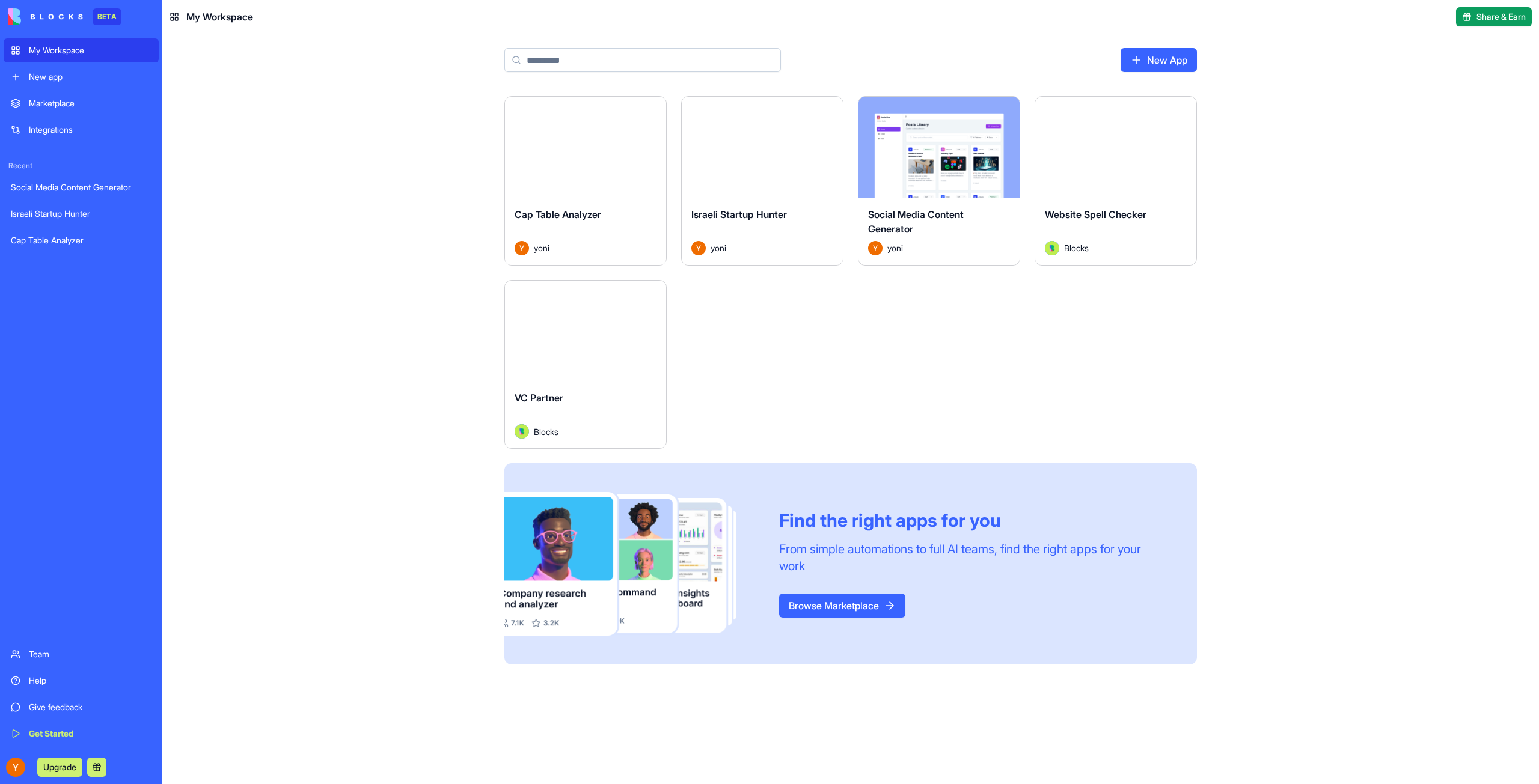
click at [412, 298] on div "Launch Cap Table Analyzer yoni Launch Israeli Startup [PERSON_NAME] Launch Soci…" at bounding box center [850, 440] width 1376 height 688
click at [838, 99] on div "Launch" at bounding box center [762, 147] width 161 height 101
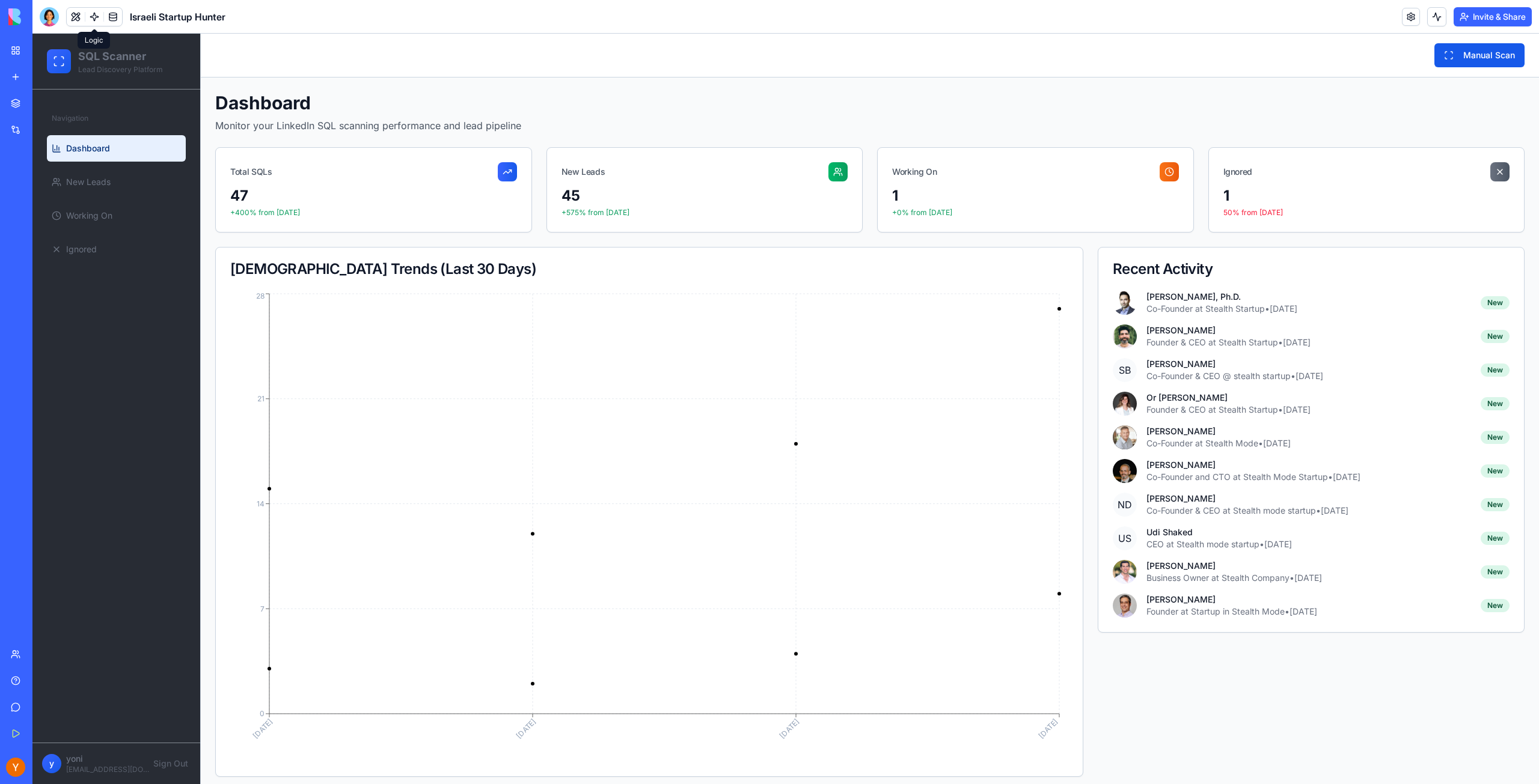
click at [94, 18] on link at bounding box center [94, 16] width 18 height 18
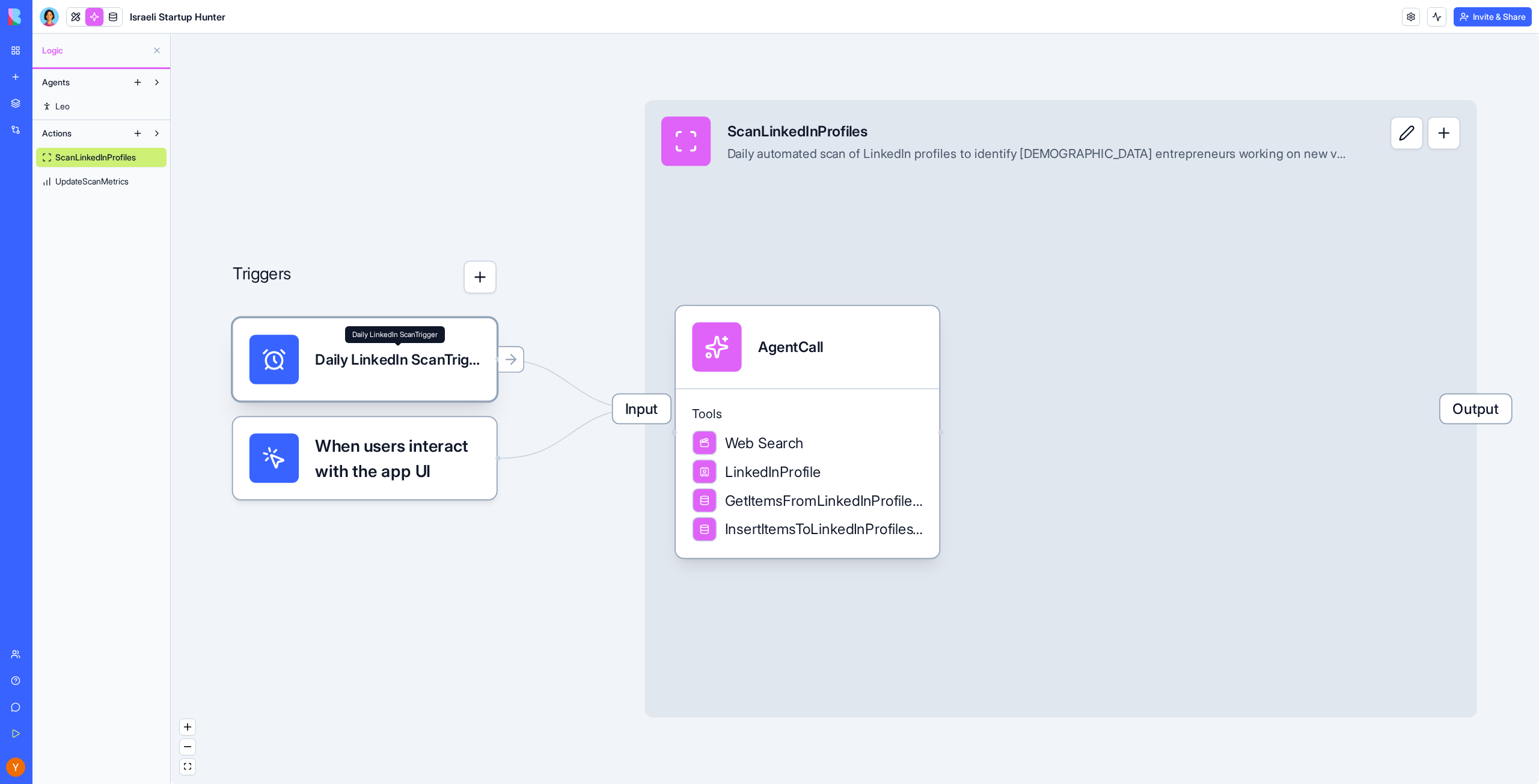
click at [419, 367] on div "Daily LinkedIn ScanTrigger" at bounding box center [398, 360] width 165 height 21
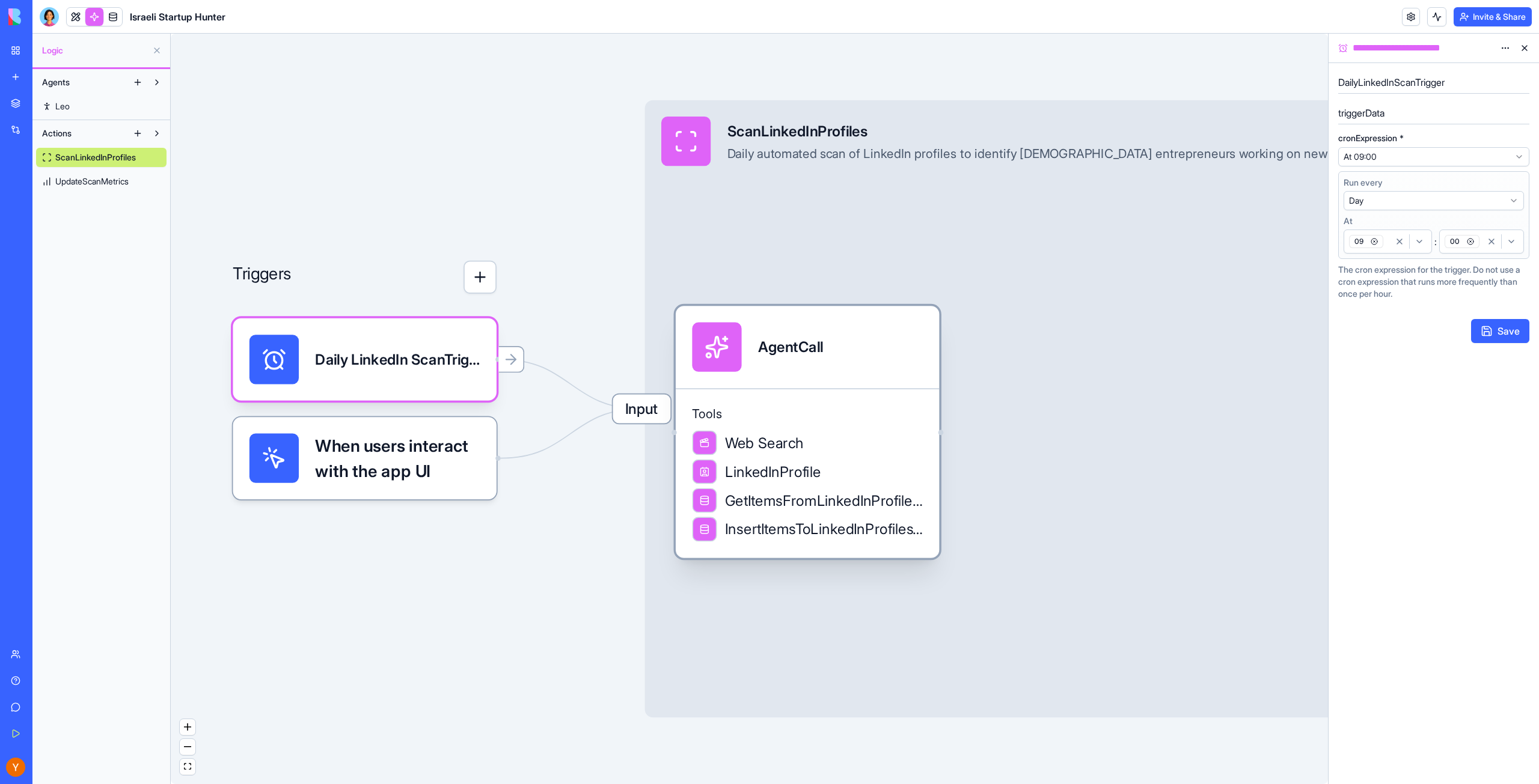
click at [789, 356] on div "AgentCall" at bounding box center [790, 347] width 65 height 21
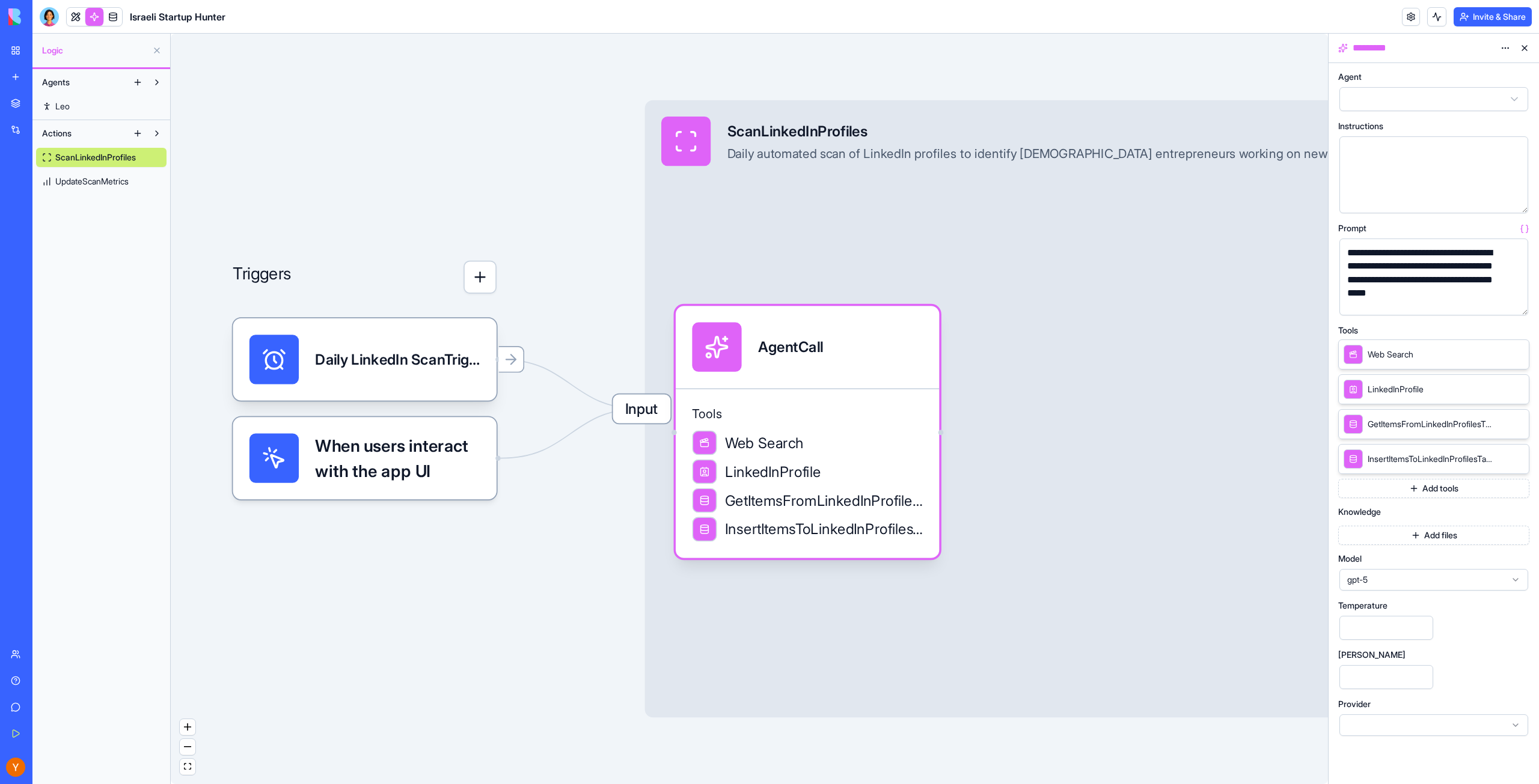
click at [1501, 351] on icon at bounding box center [1501, 354] width 6 height 6
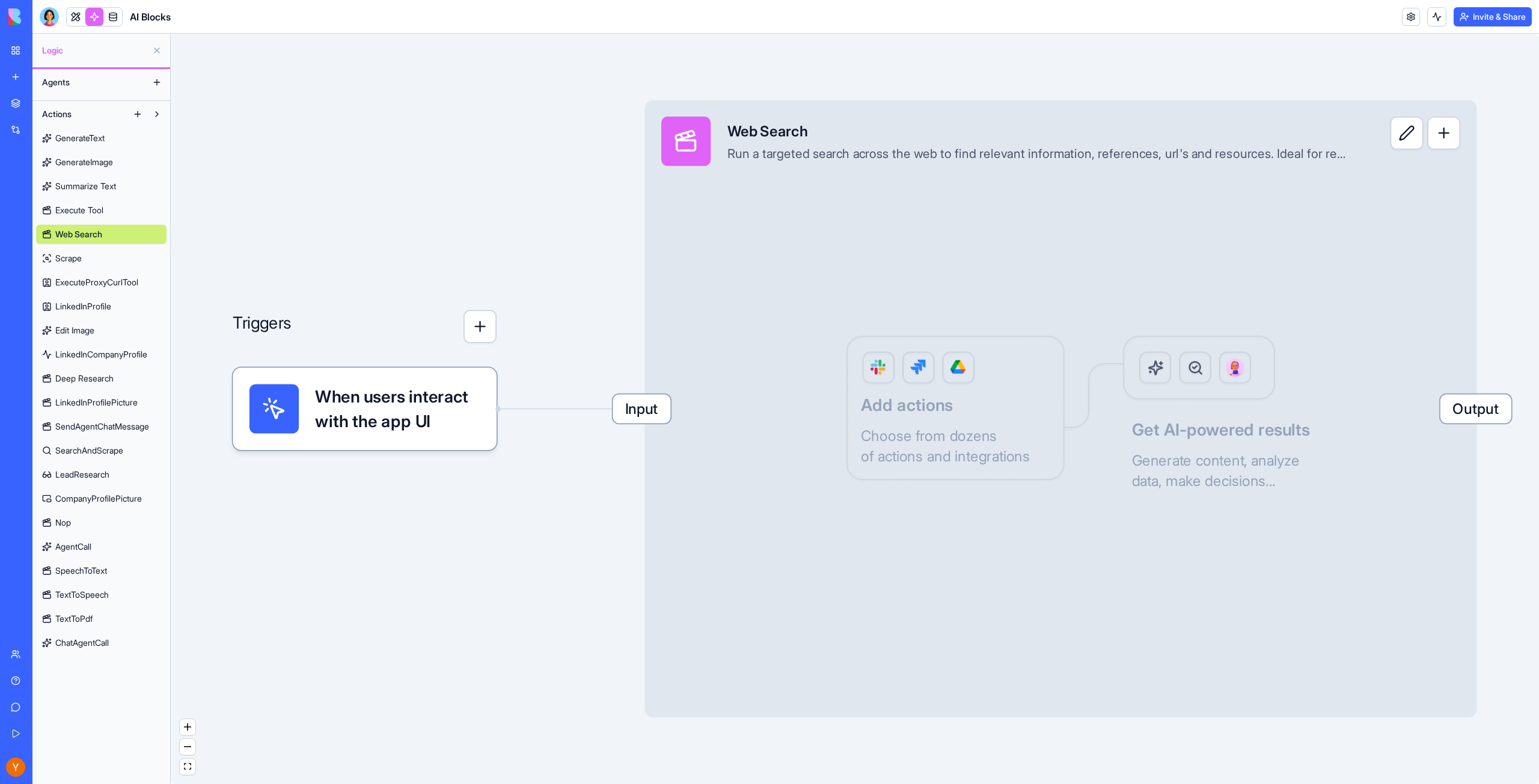
click at [398, 405] on span "When users interact with the app UI" at bounding box center [398, 409] width 165 height 49
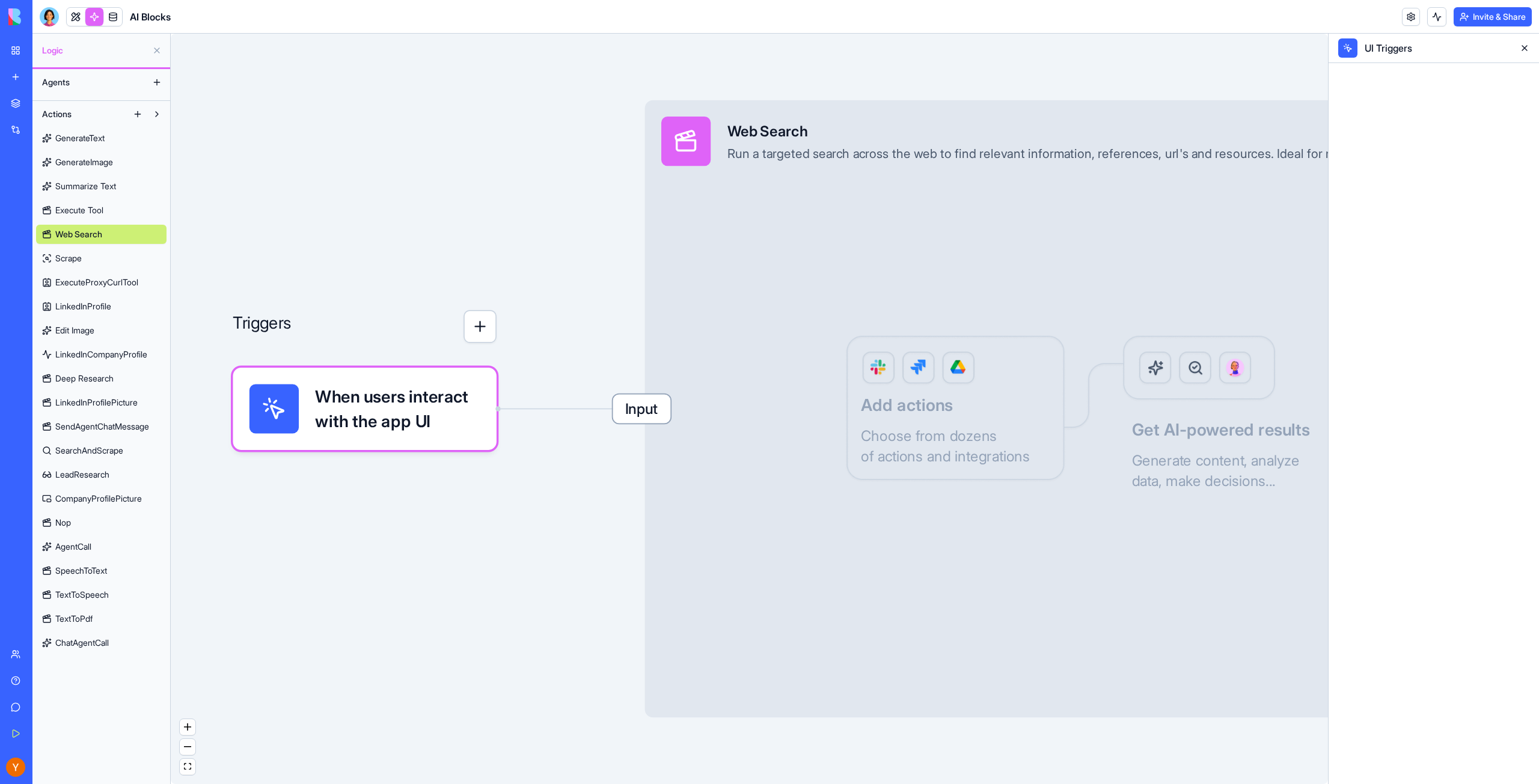
click at [959, 396] on div "Input Web Search Run a targeted search across the web to find relevant informat…" at bounding box center [1061, 409] width 832 height 617
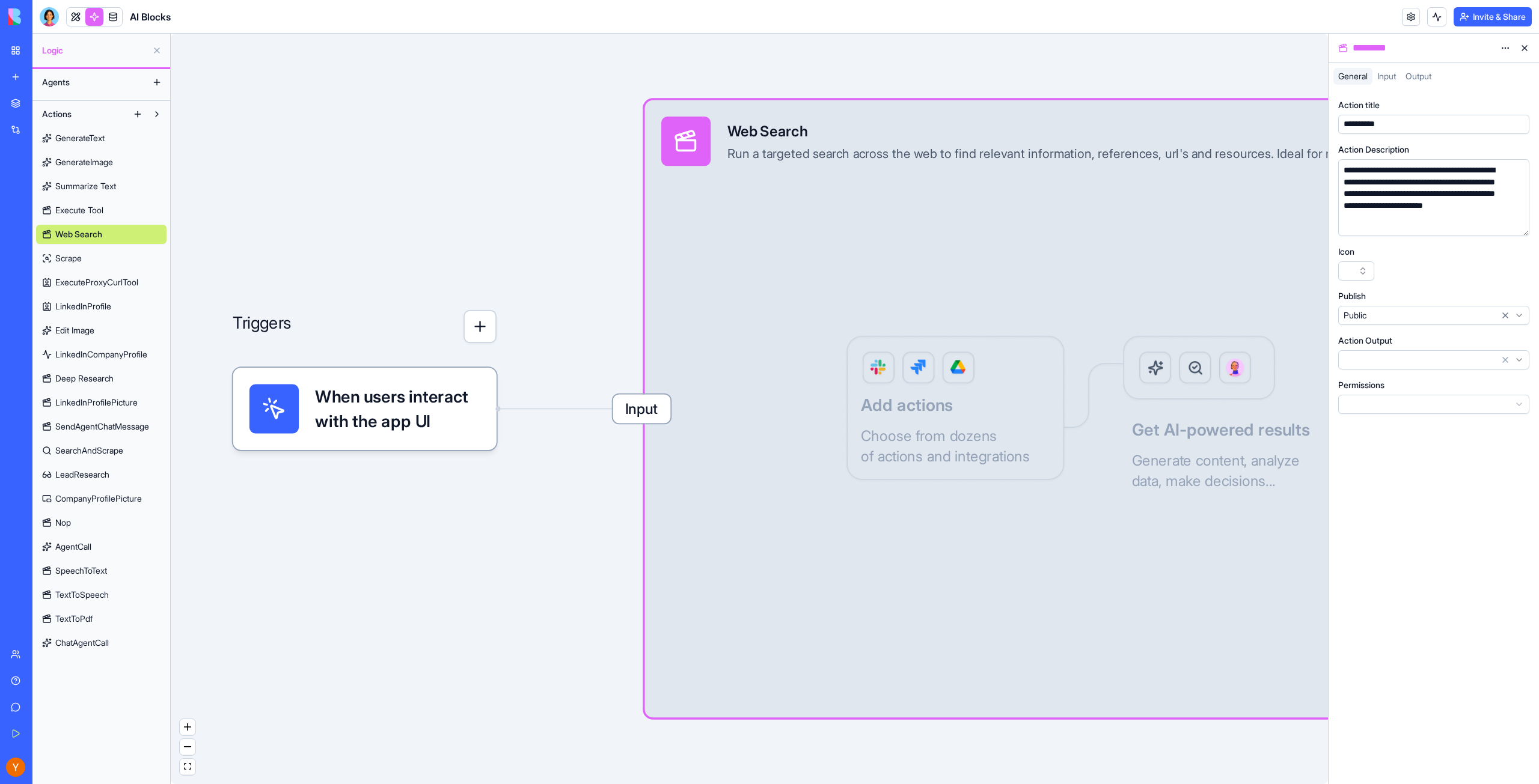
click at [434, 414] on span "When users interact with the app UI" at bounding box center [398, 409] width 165 height 49
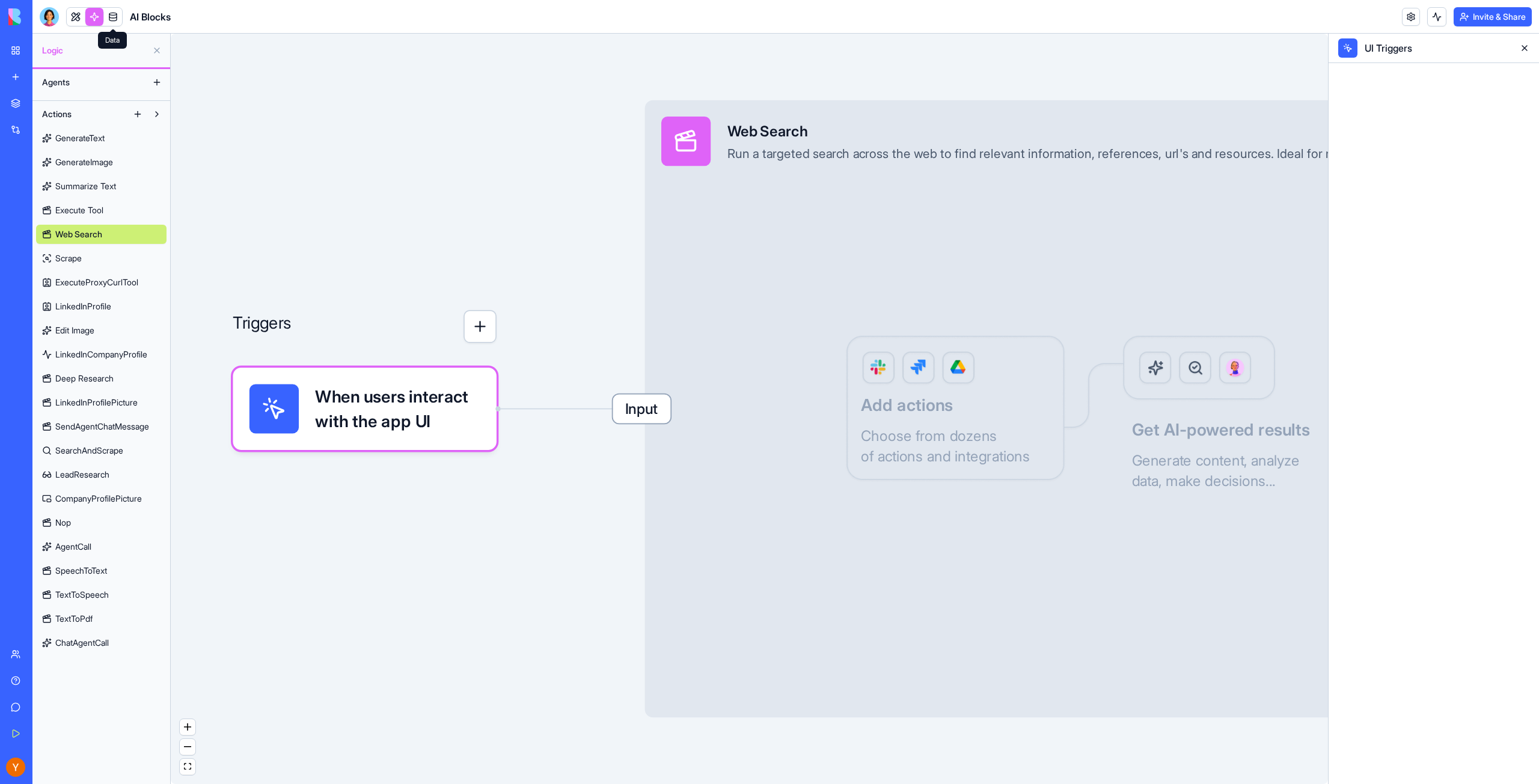
click at [116, 14] on link at bounding box center [113, 16] width 18 height 18
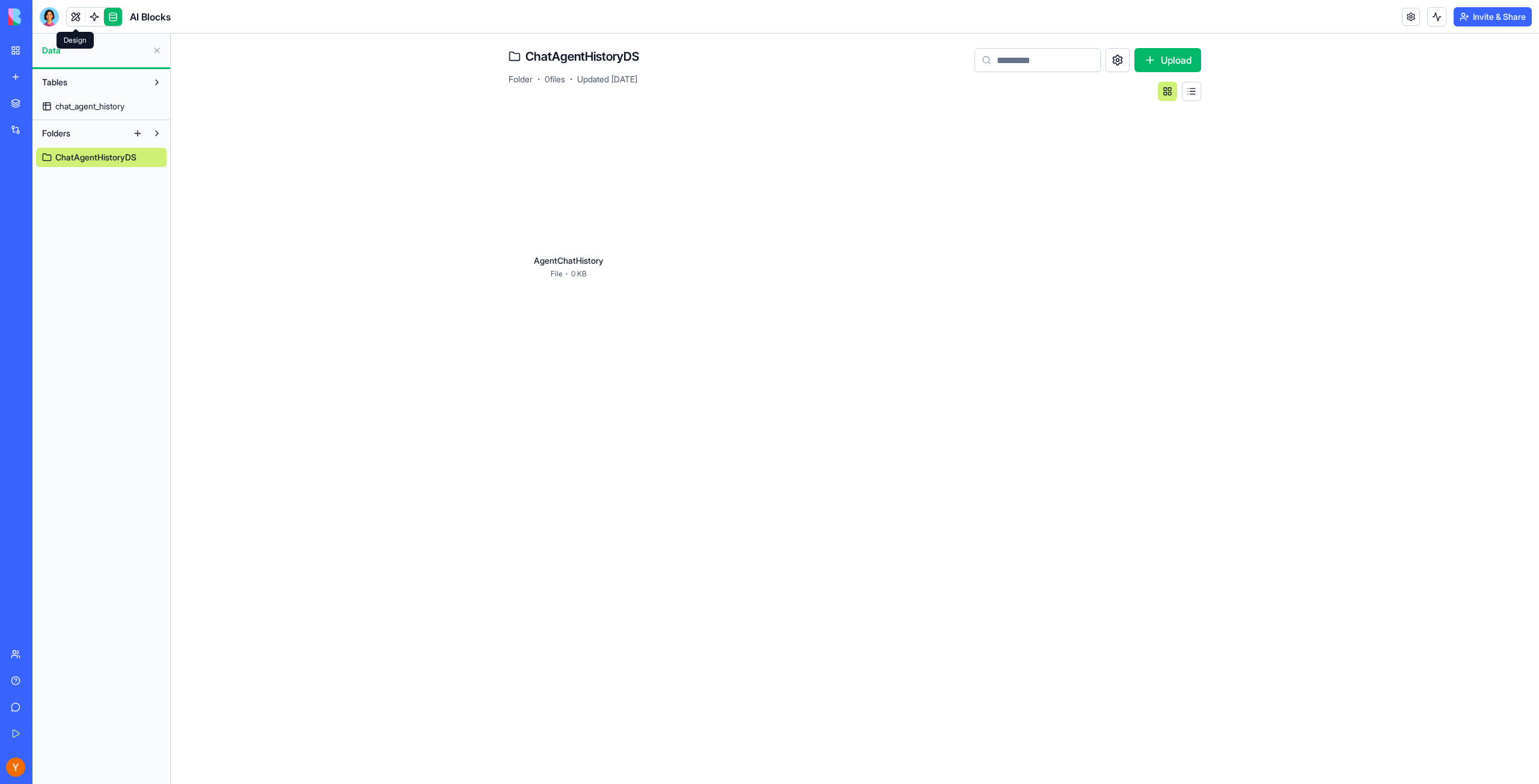
click at [77, 17] on link at bounding box center [75, 16] width 18 height 18
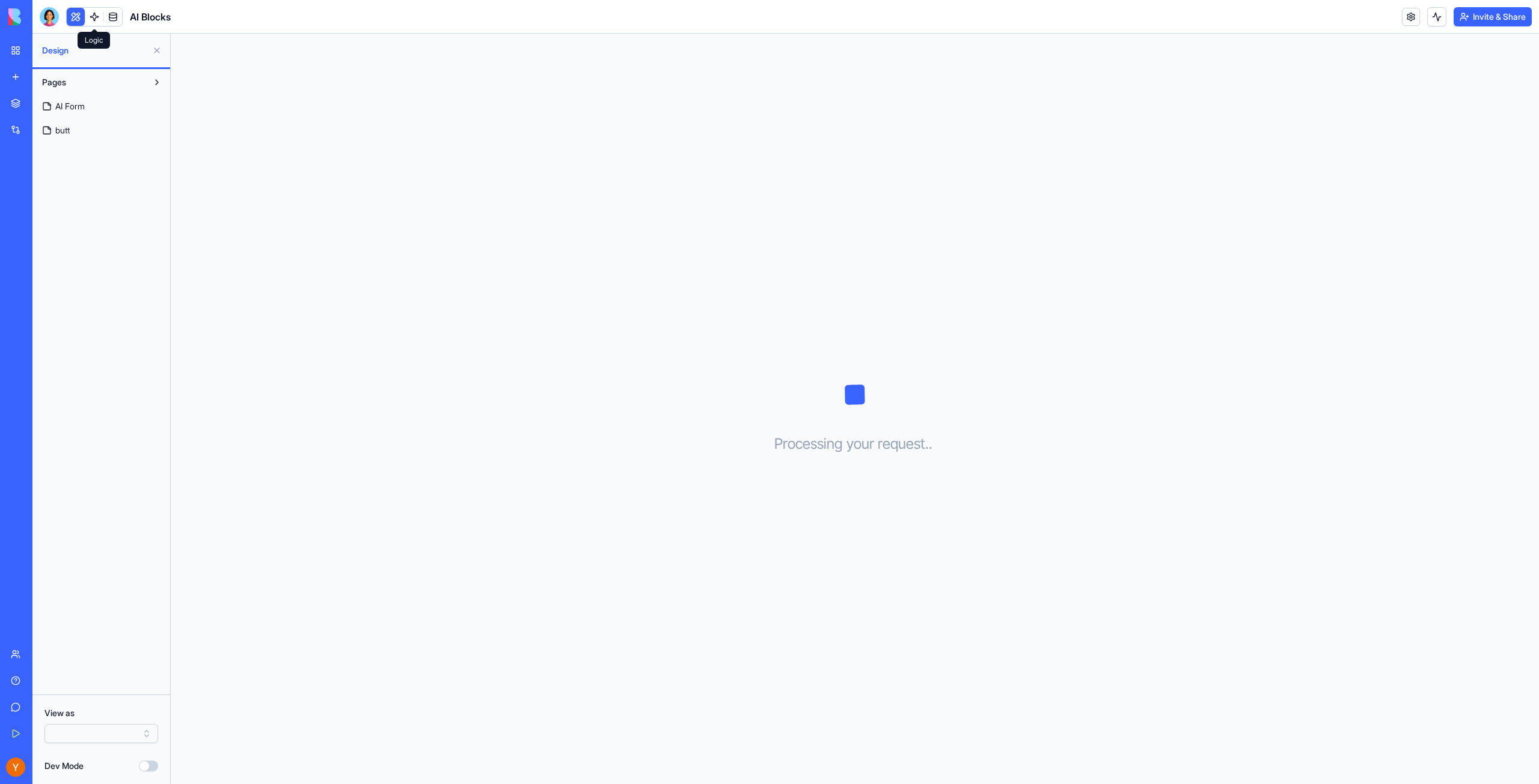
click at [98, 22] on link at bounding box center [94, 16] width 18 height 18
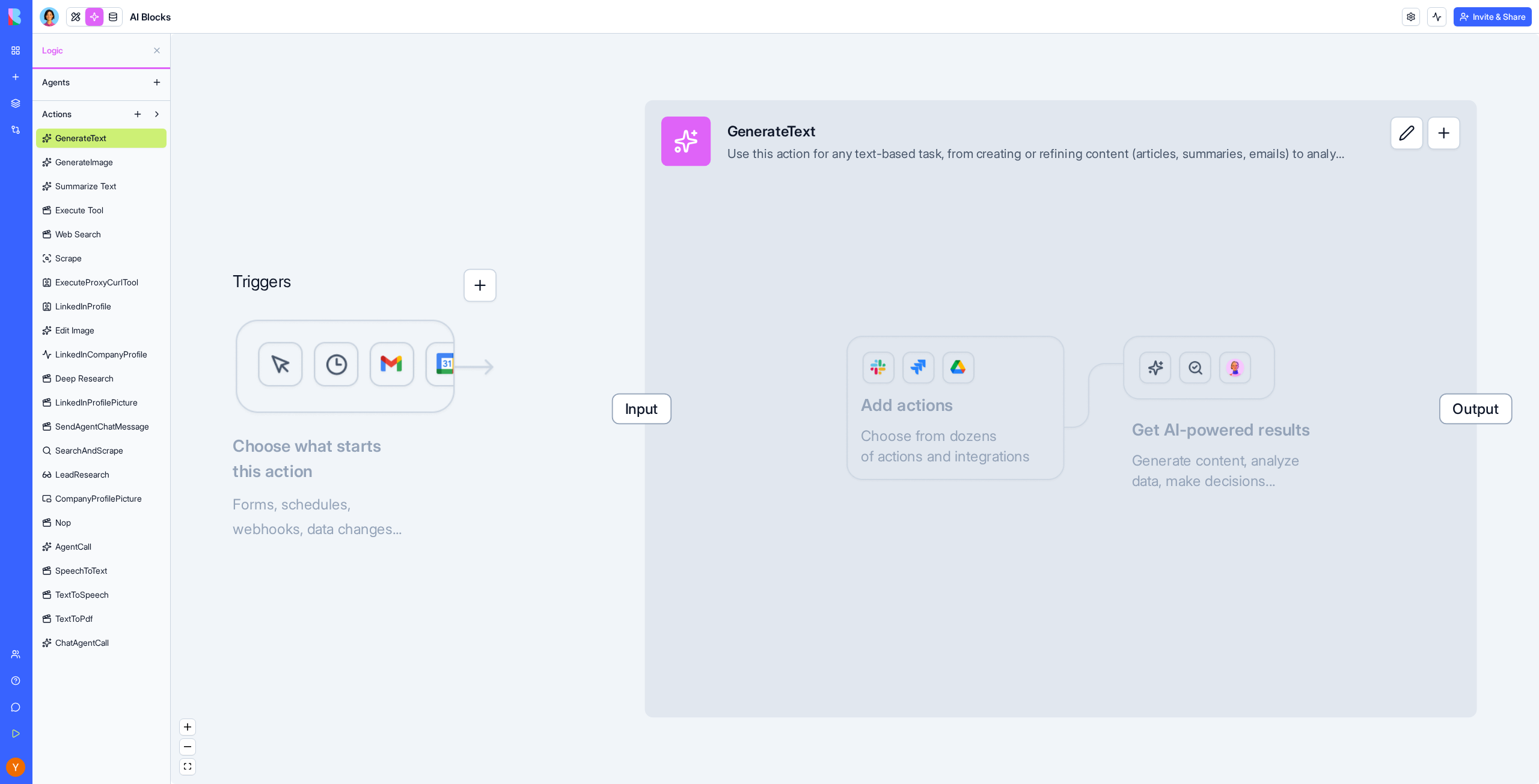
click at [16, 53] on link "My Workspace" at bounding box center [27, 50] width 48 height 24
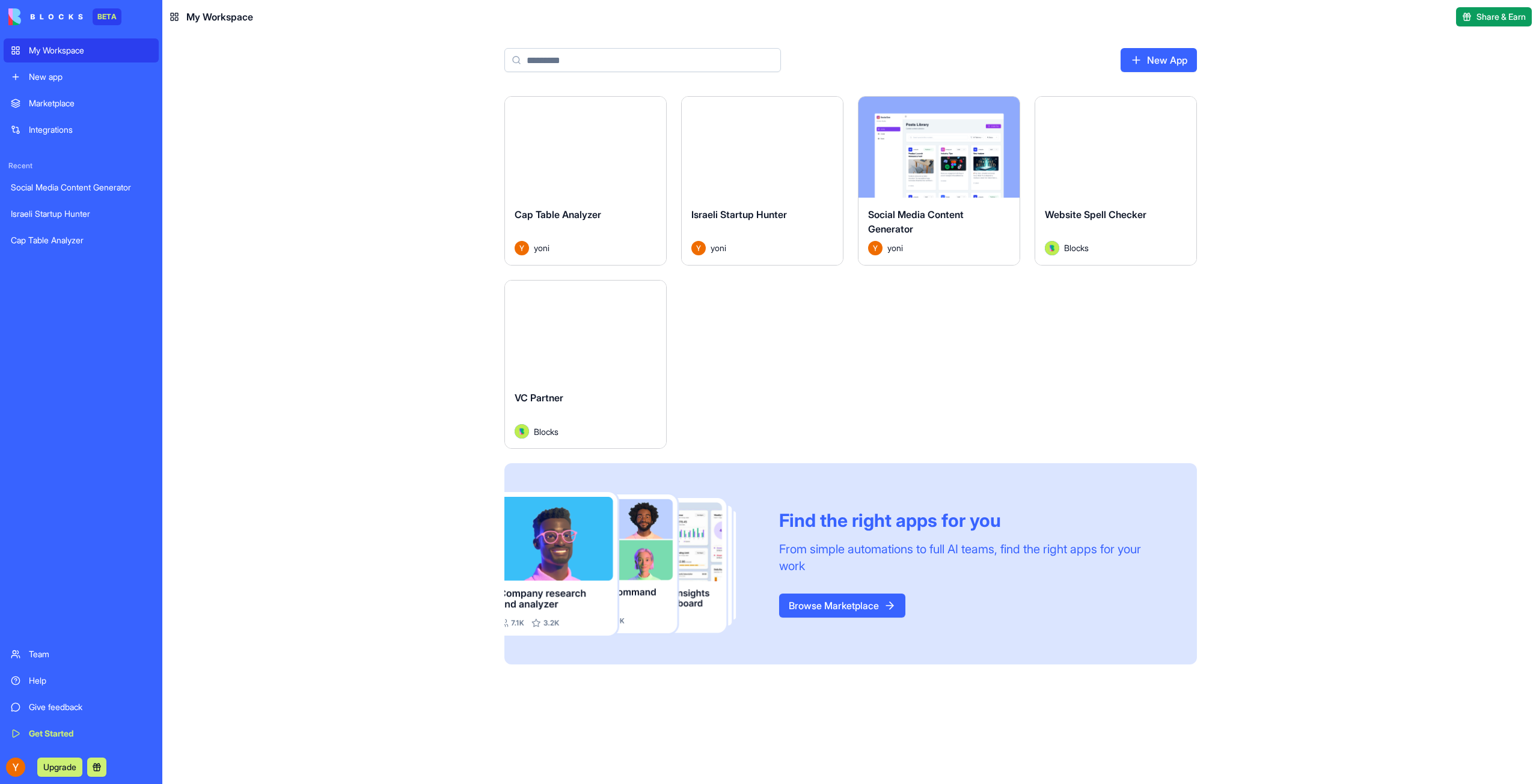
click at [734, 179] on div "Launch" at bounding box center [762, 147] width 161 height 101
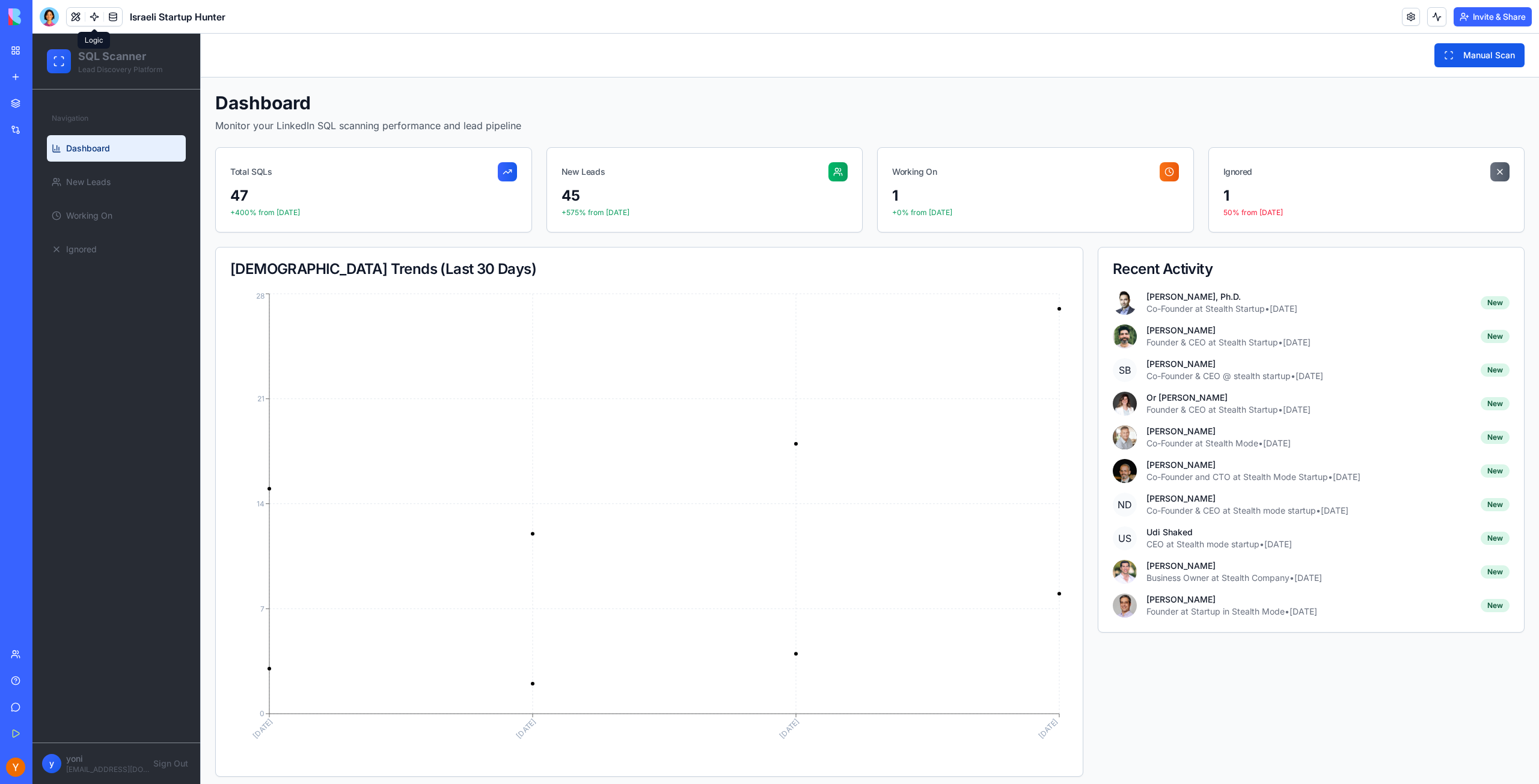
click at [94, 15] on link at bounding box center [94, 16] width 18 height 18
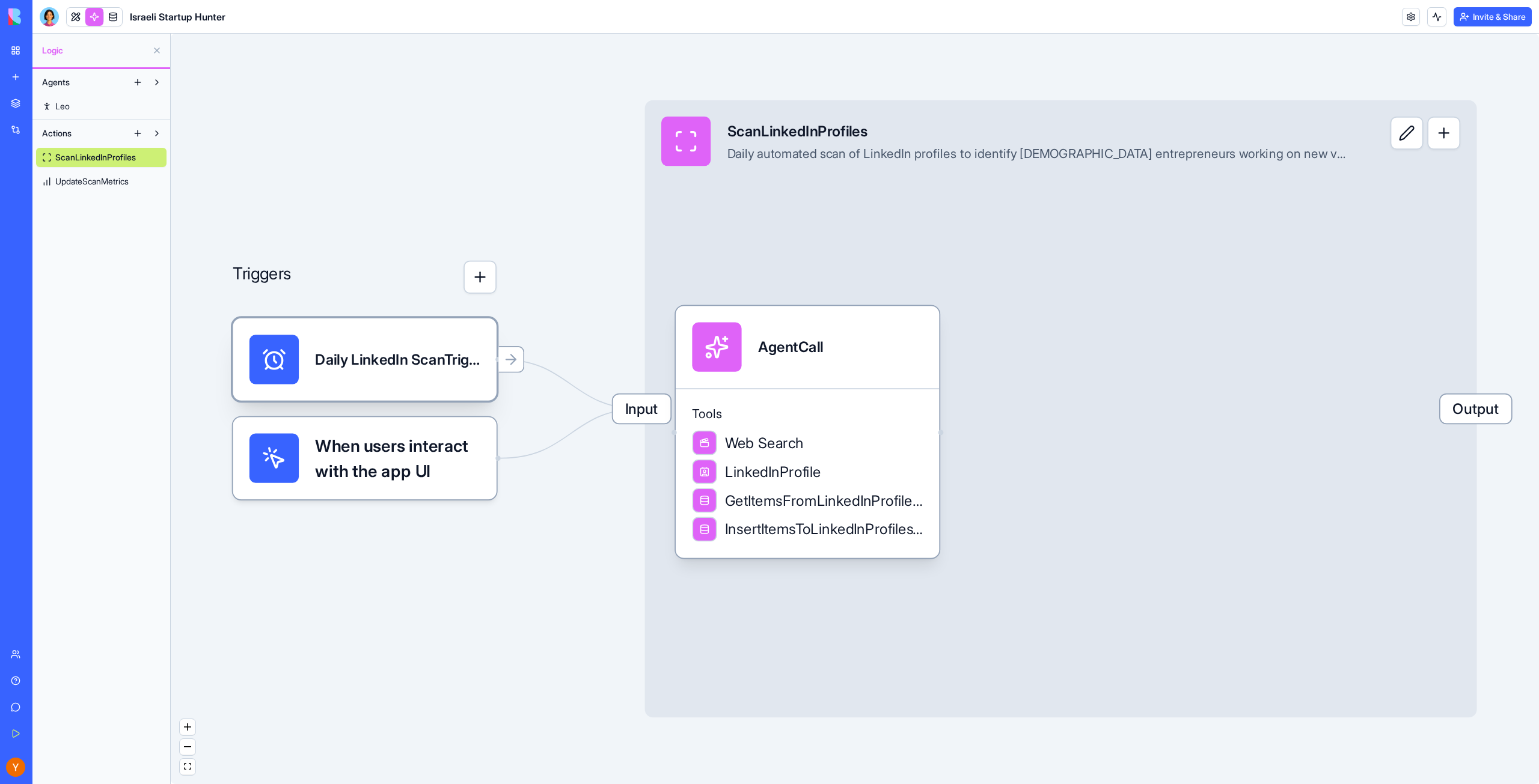
click at [402, 378] on div "Daily LinkedIn ScanTrigger" at bounding box center [398, 360] width 165 height 49
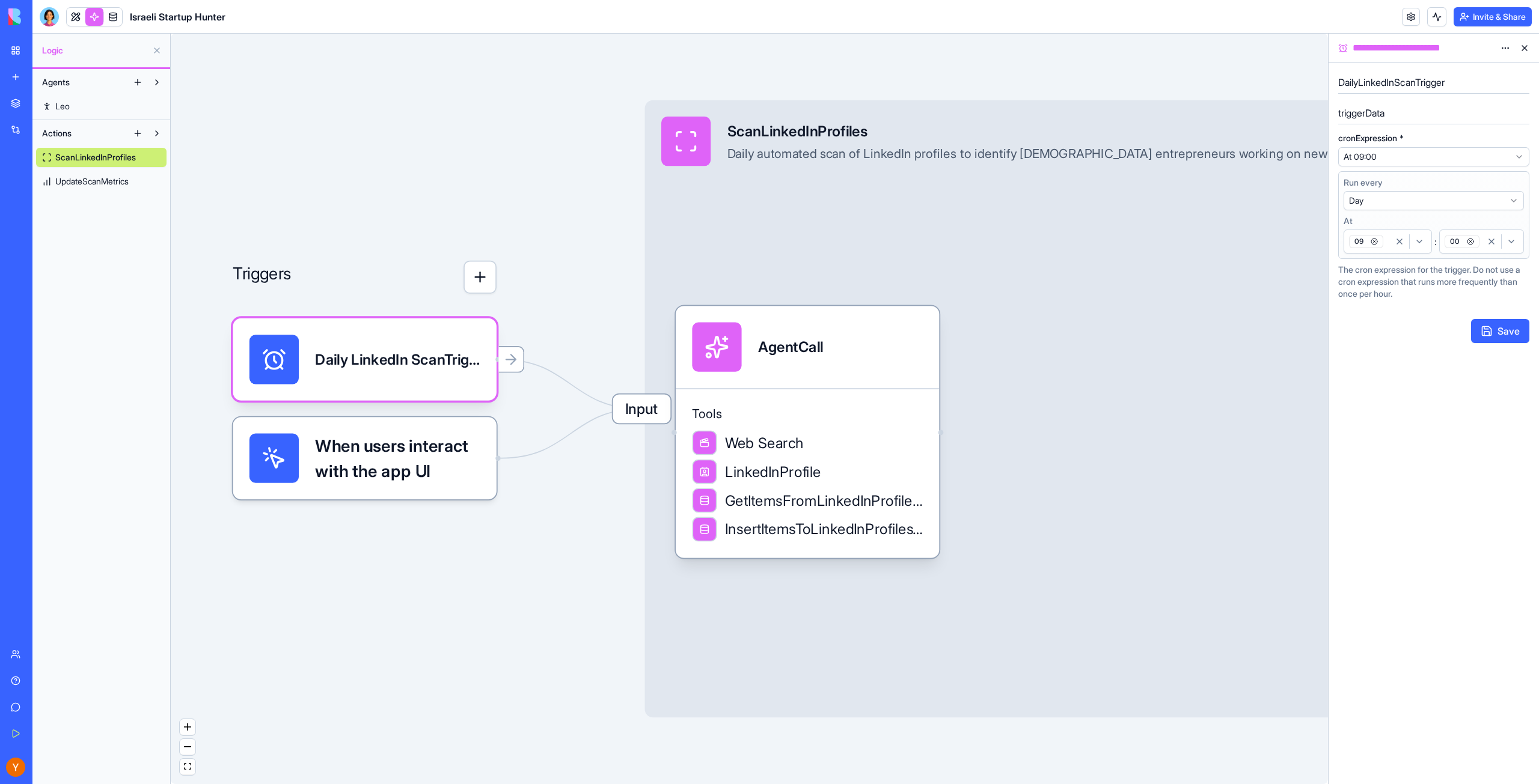
click at [1378, 84] on h5 "DailyLinkedInScanTrigger" at bounding box center [1434, 81] width 191 height 14
click at [1431, 47] on div "**********" at bounding box center [1423, 47] width 146 height 14
click at [1415, 86] on h5 "DailyLinkedInScanTrigger" at bounding box center [1434, 81] width 191 height 14
click at [1364, 114] on h5 "triggerData" at bounding box center [1434, 113] width 191 height 14
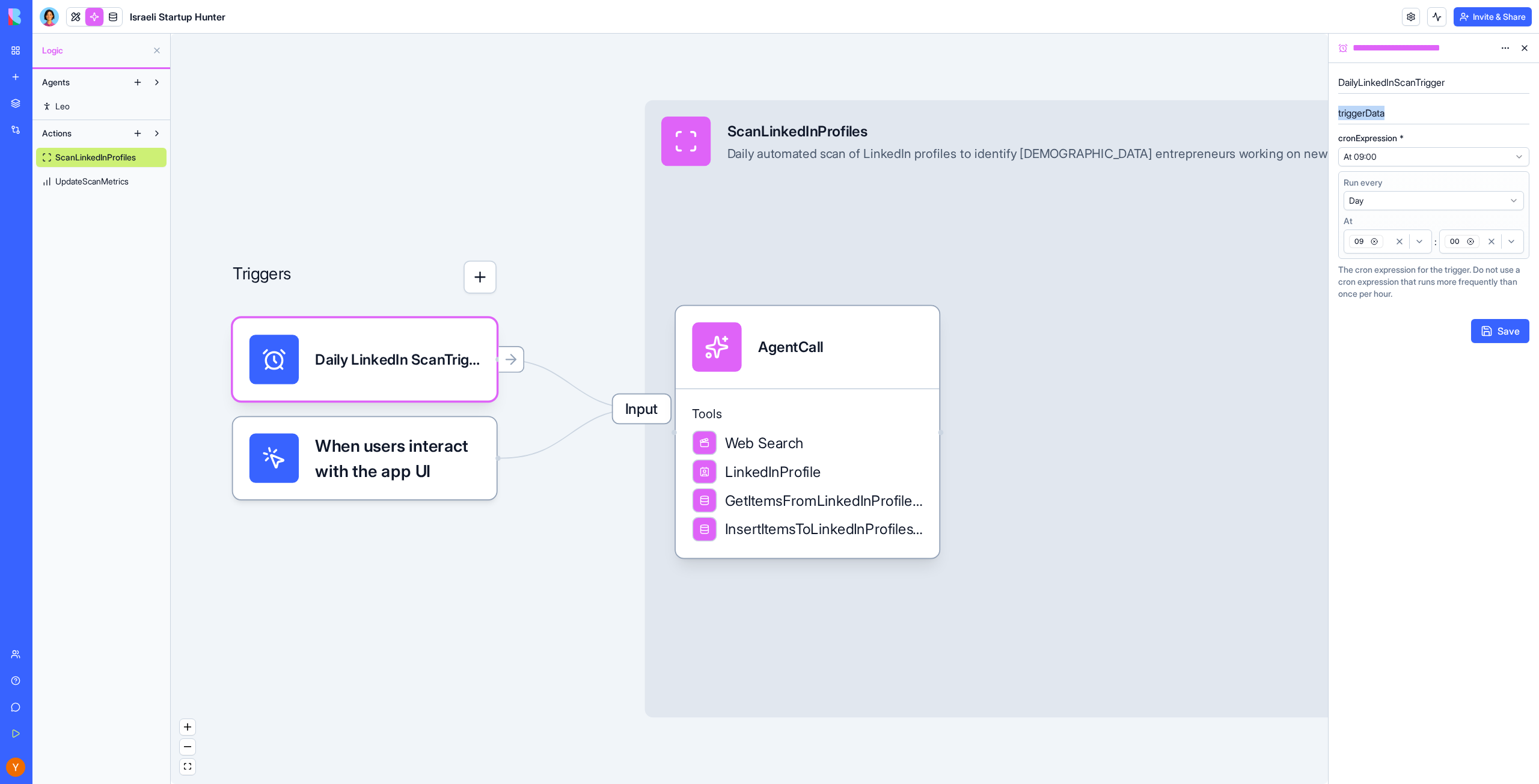
click at [1364, 114] on h5 "triggerData" at bounding box center [1434, 113] width 191 height 14
click at [411, 465] on span "When users interact with the app UI" at bounding box center [398, 458] width 165 height 49
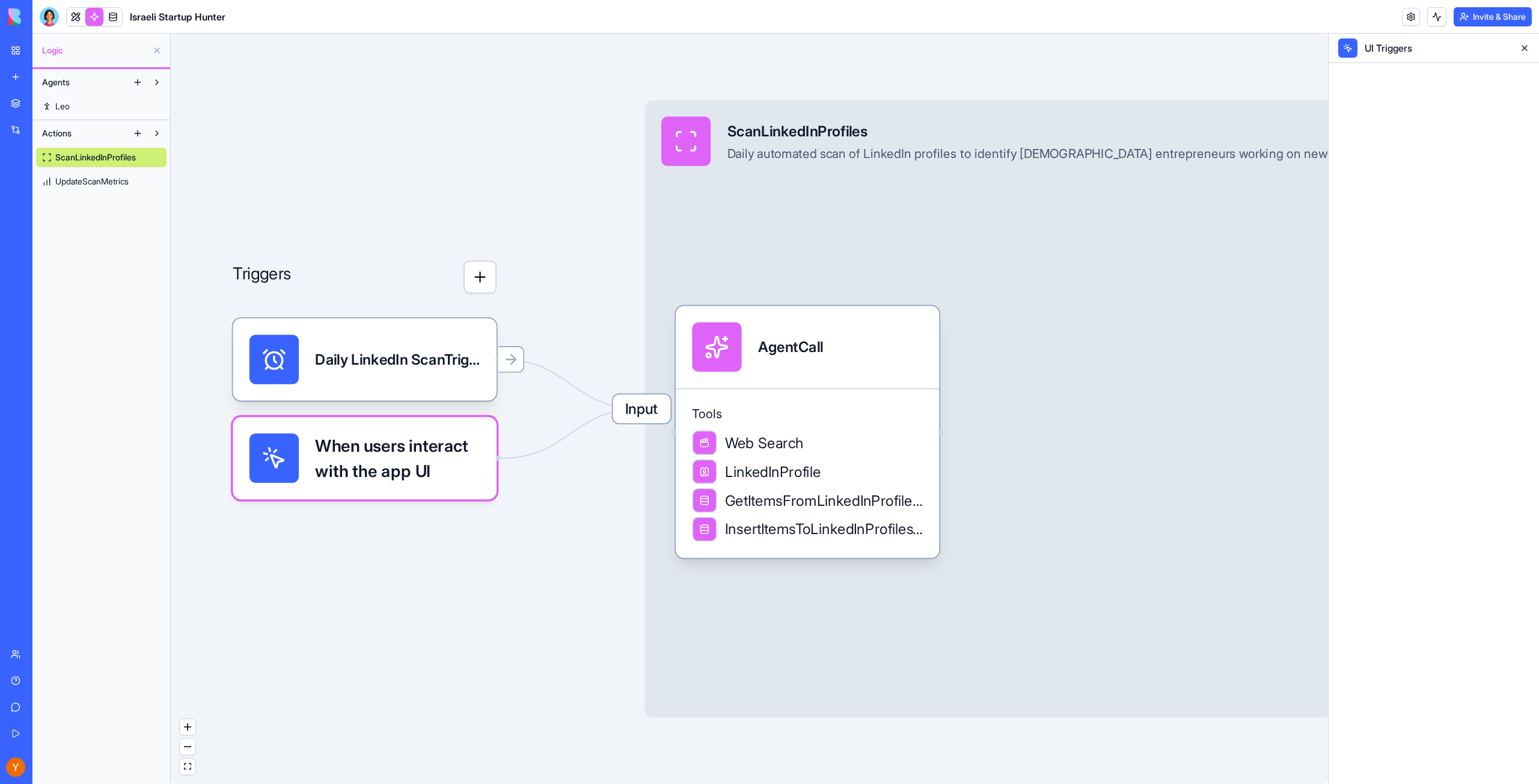
click at [430, 448] on span "When users interact with the app UI" at bounding box center [398, 458] width 165 height 49
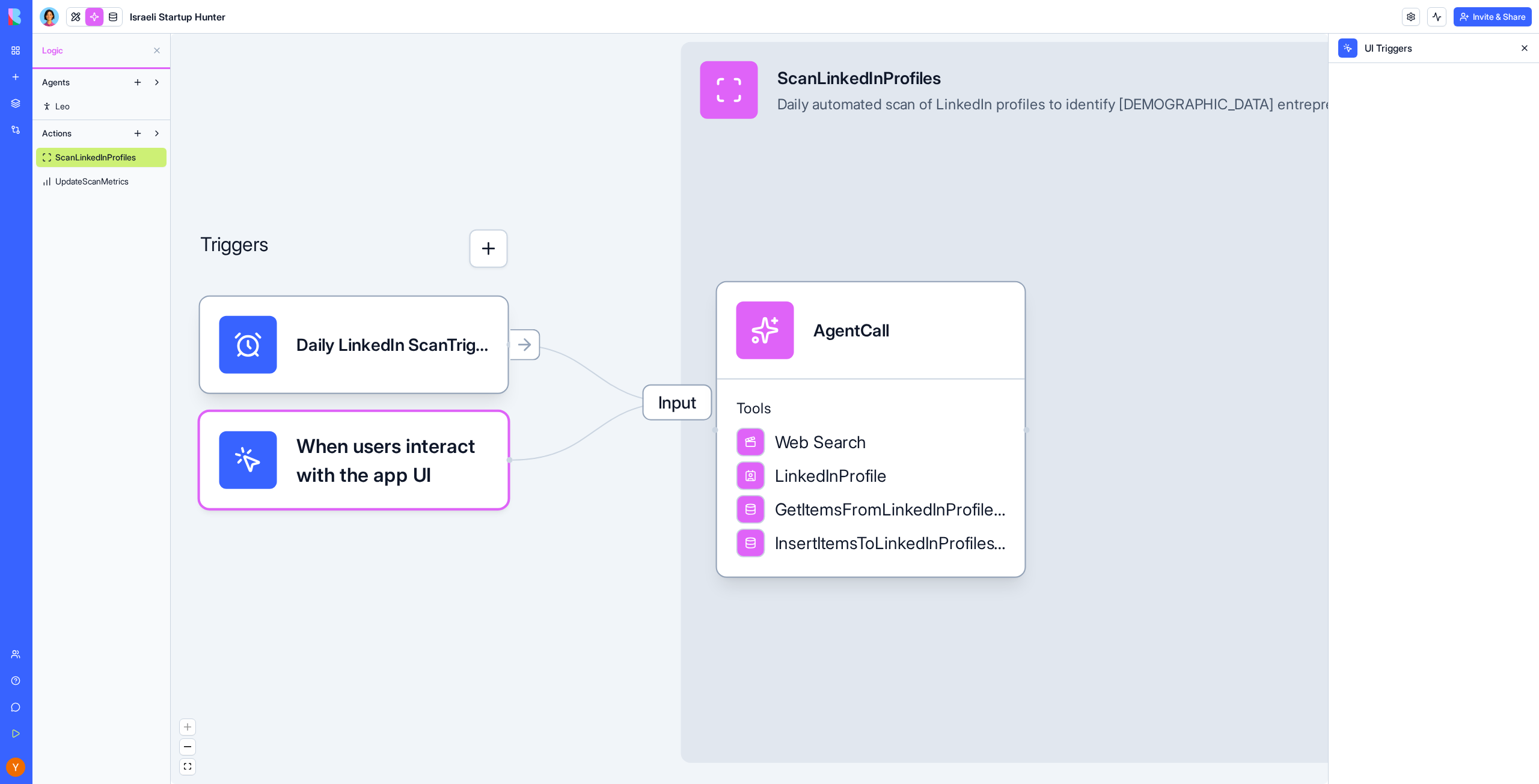
click at [430, 448] on span "When users interact with the app UI" at bounding box center [392, 460] width 192 height 58
click at [440, 325] on div "Daily LinkedIn ScanTrigger" at bounding box center [392, 345] width 192 height 58
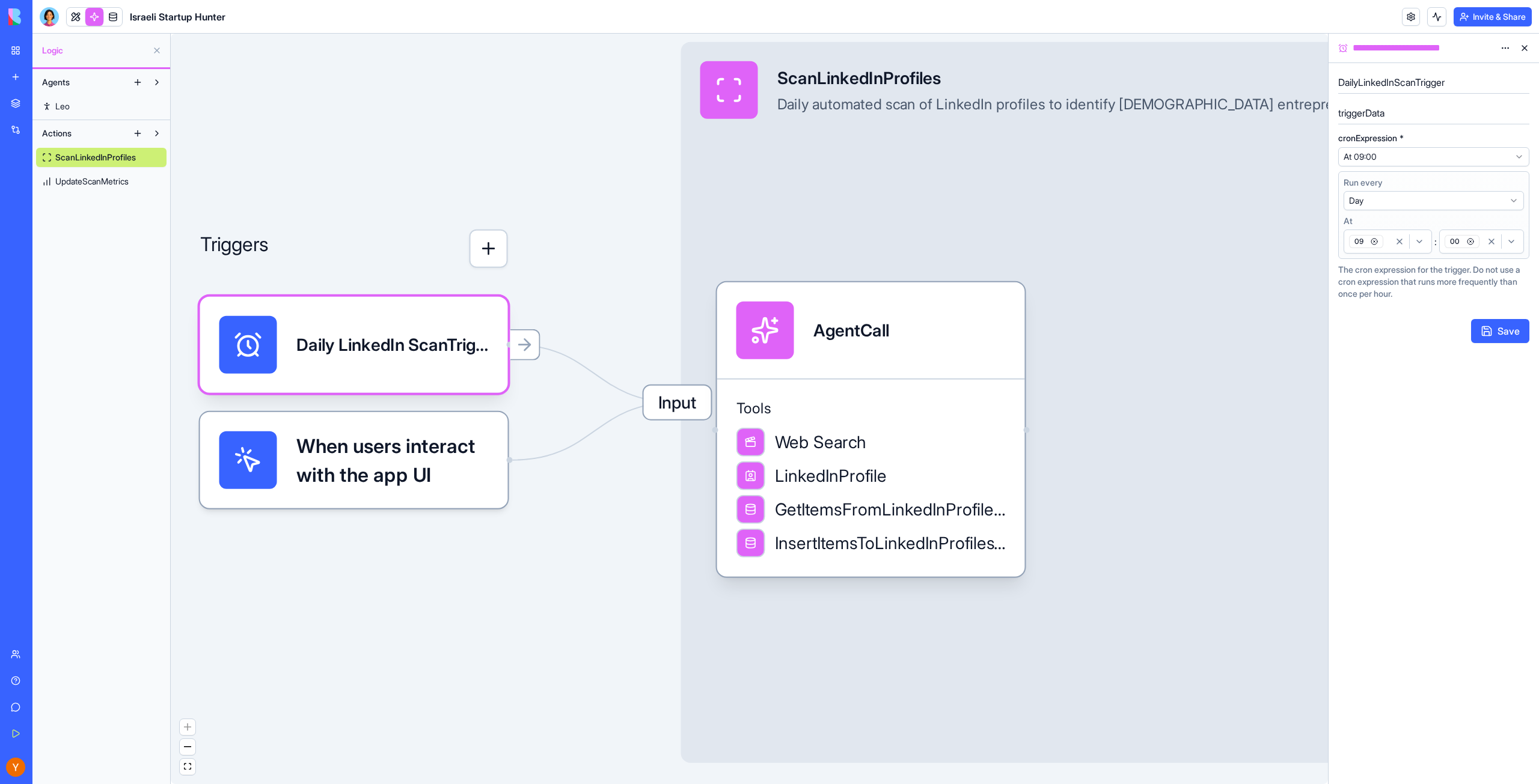
click at [421, 447] on span "When users interact with the app UI" at bounding box center [392, 460] width 192 height 58
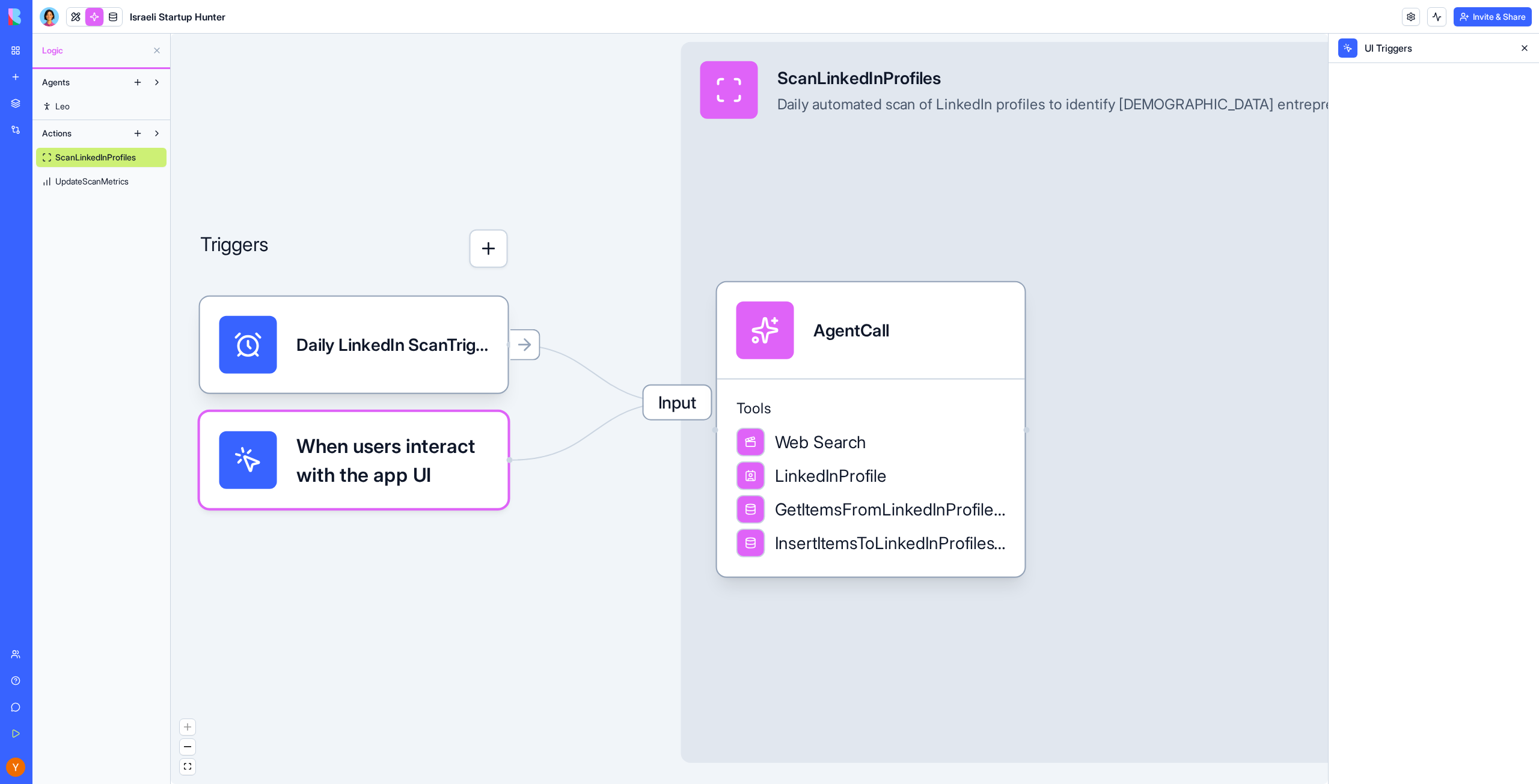
click at [675, 407] on span "Input" at bounding box center [677, 402] width 67 height 34
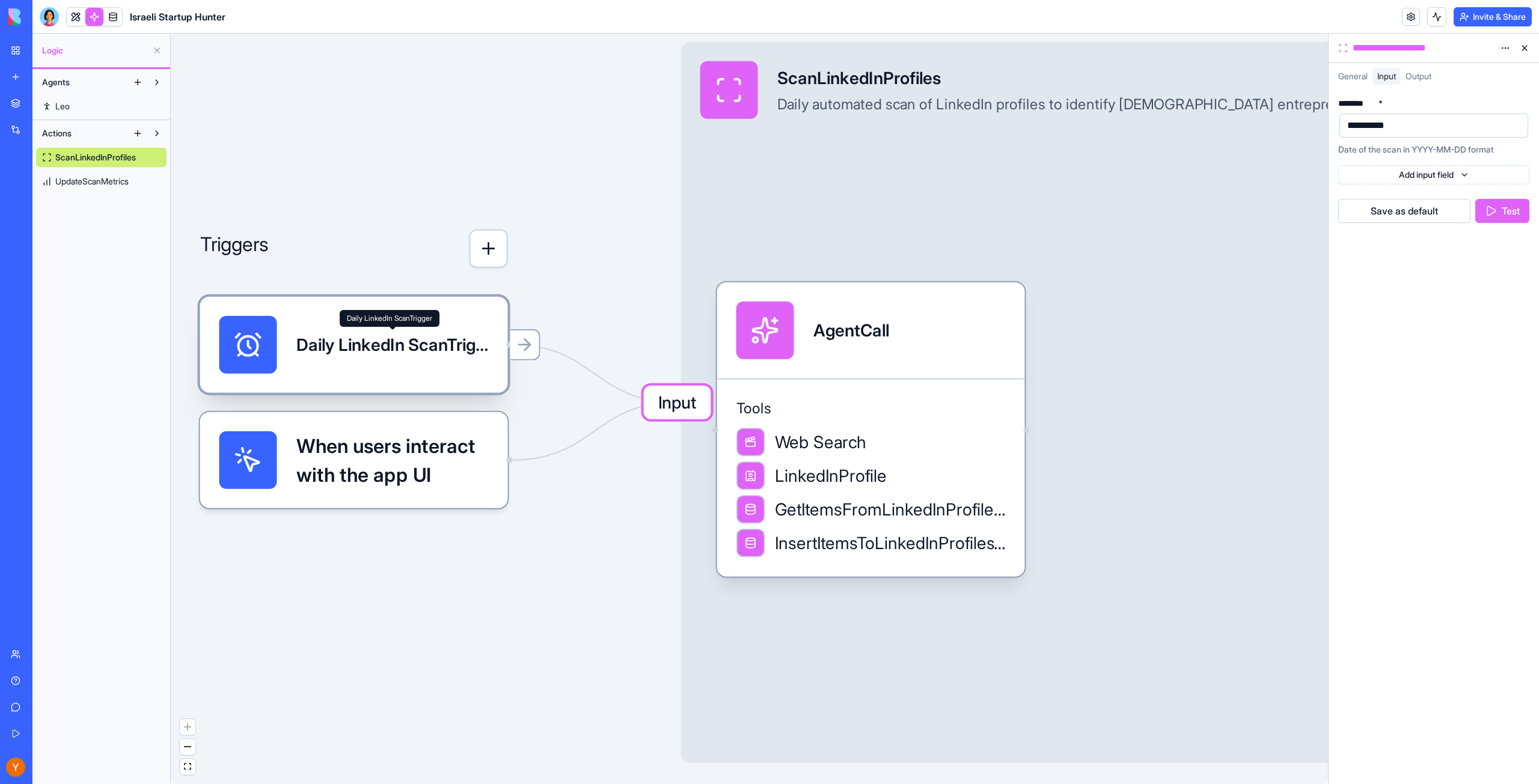
click at [453, 354] on div "Daily LinkedIn ScanTrigger" at bounding box center [392, 345] width 192 height 24
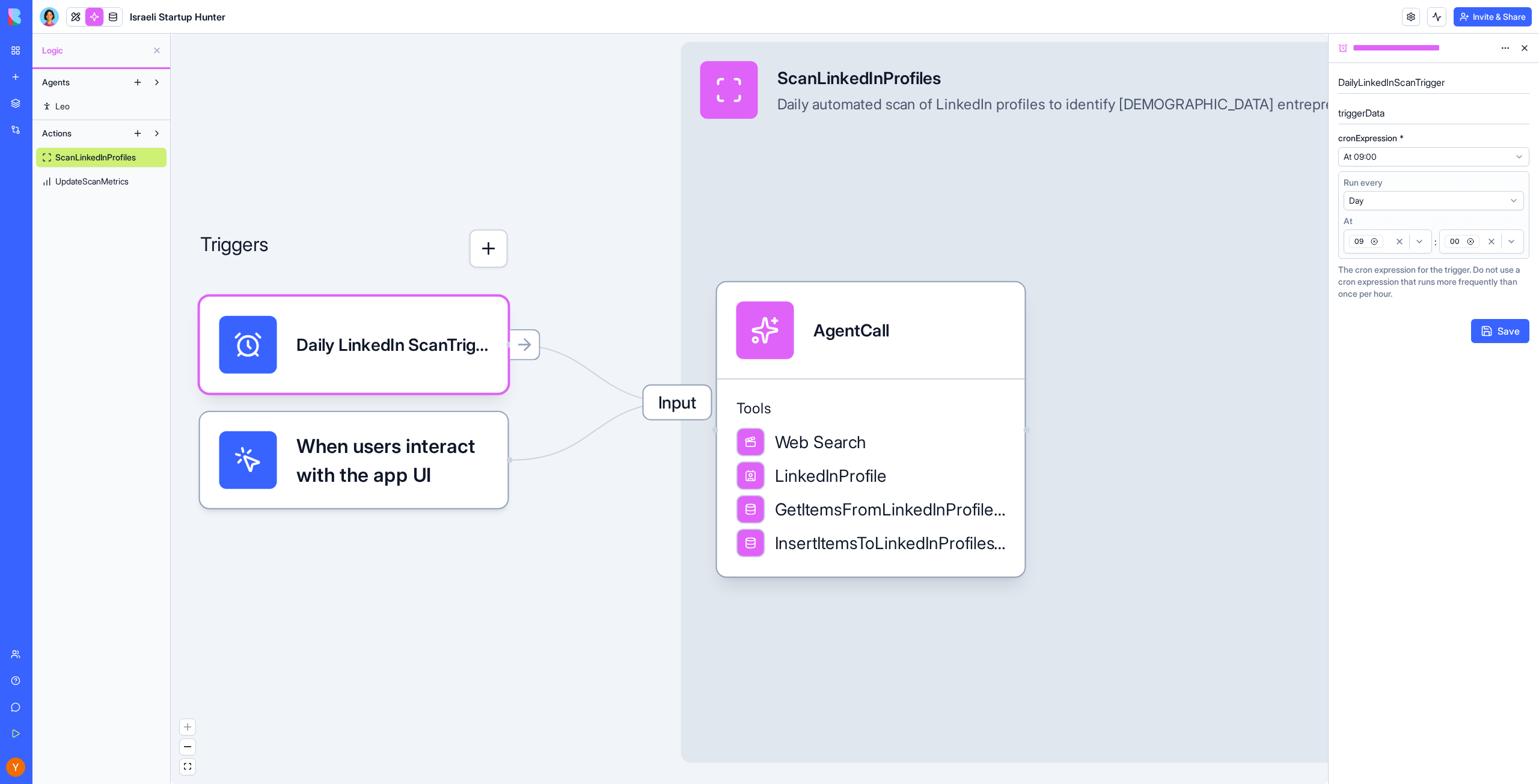
click at [445, 479] on span "When users interact with the app UI" at bounding box center [392, 460] width 192 height 58
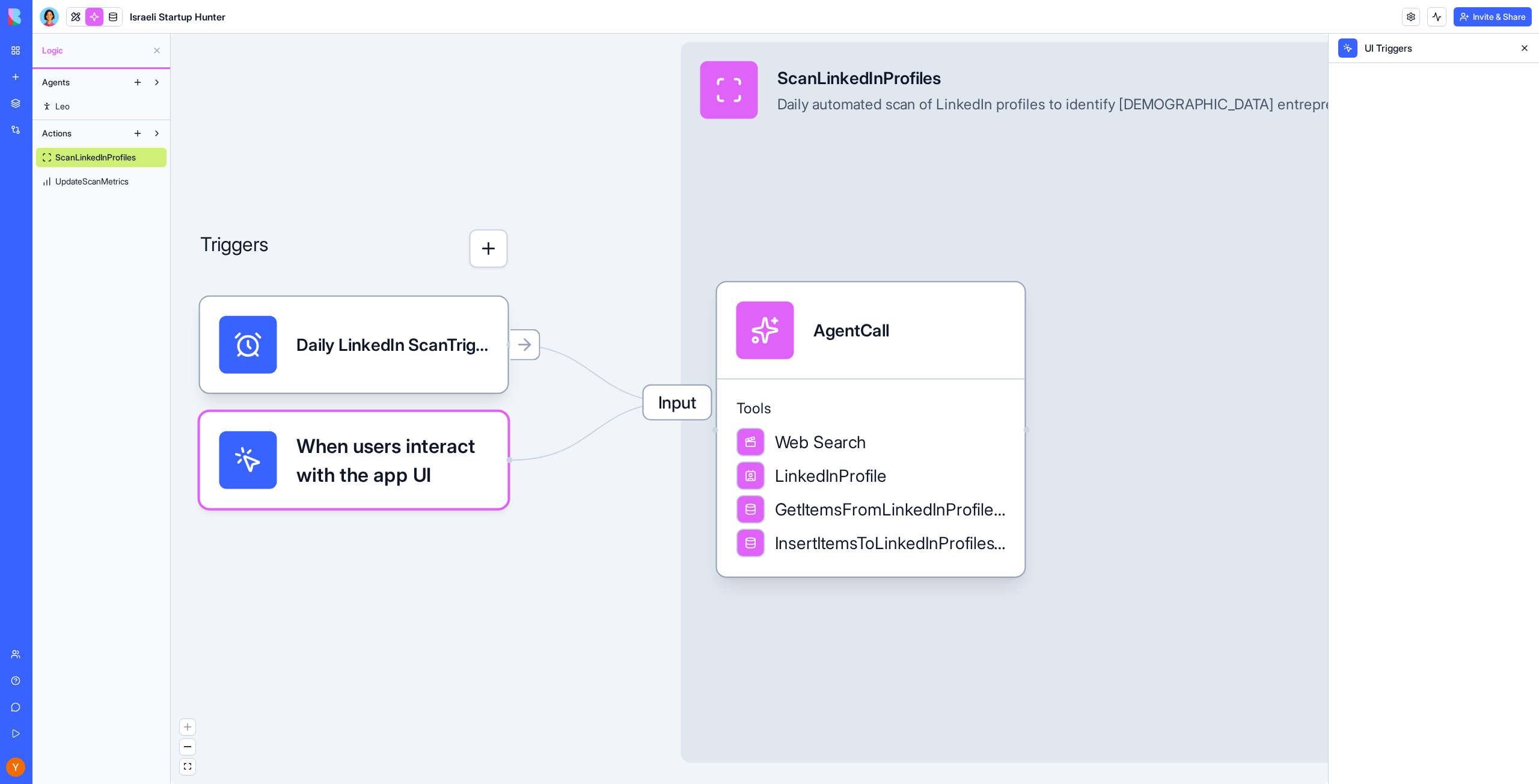
click at [445, 478] on span "When users interact with the app UI" at bounding box center [392, 460] width 192 height 58
click at [645, 407] on span "Input" at bounding box center [677, 402] width 67 height 34
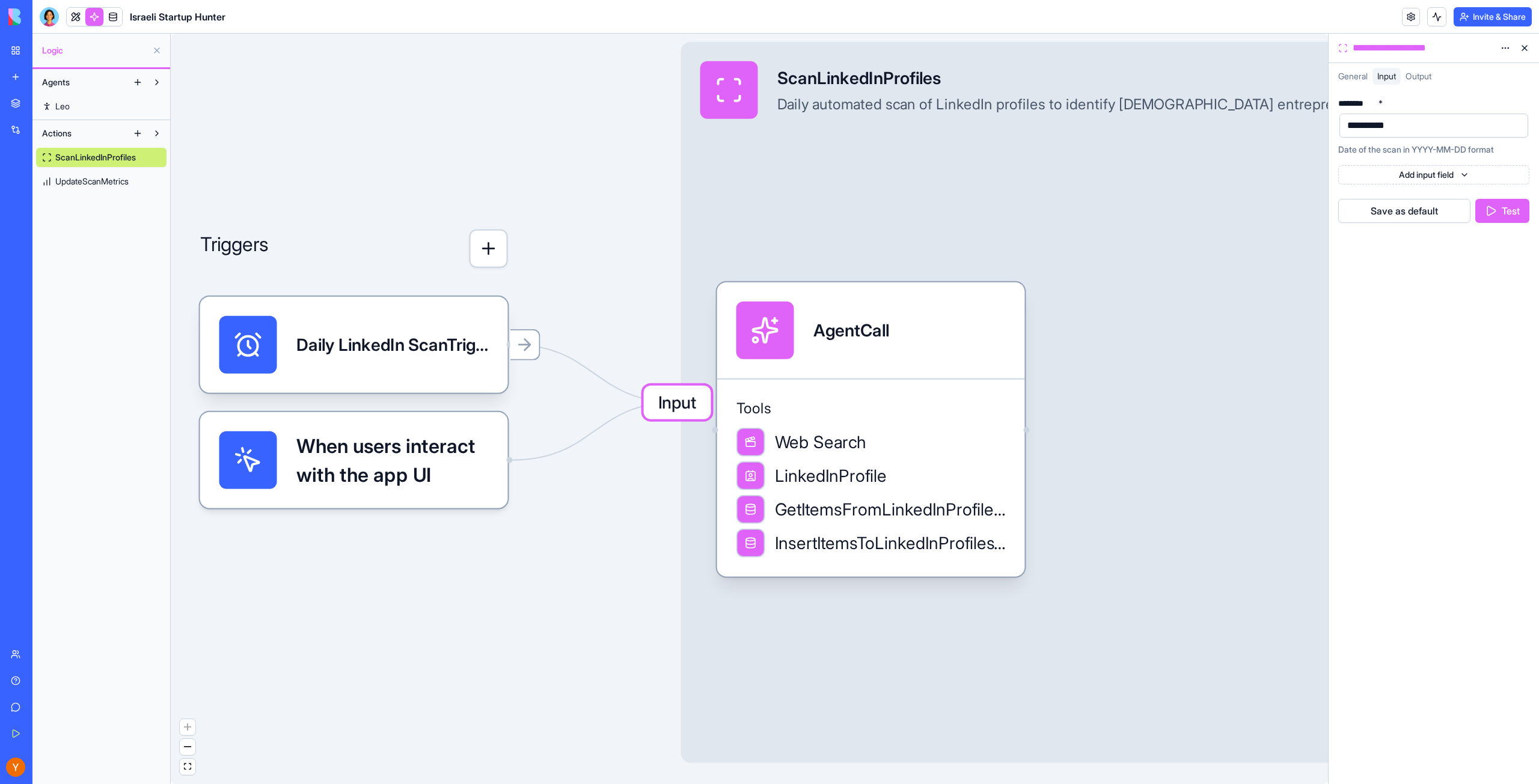
click at [1510, 99] on html "**********" at bounding box center [769, 392] width 1539 height 784
click at [1504, 97] on html "**********" at bounding box center [769, 392] width 1539 height 784
click at [1434, 178] on html "**********" at bounding box center [769, 392] width 1539 height 784
click at [1405, 327] on html "**********" at bounding box center [769, 392] width 1539 height 784
click at [878, 351] on div "AgentCall" at bounding box center [851, 330] width 76 height 58
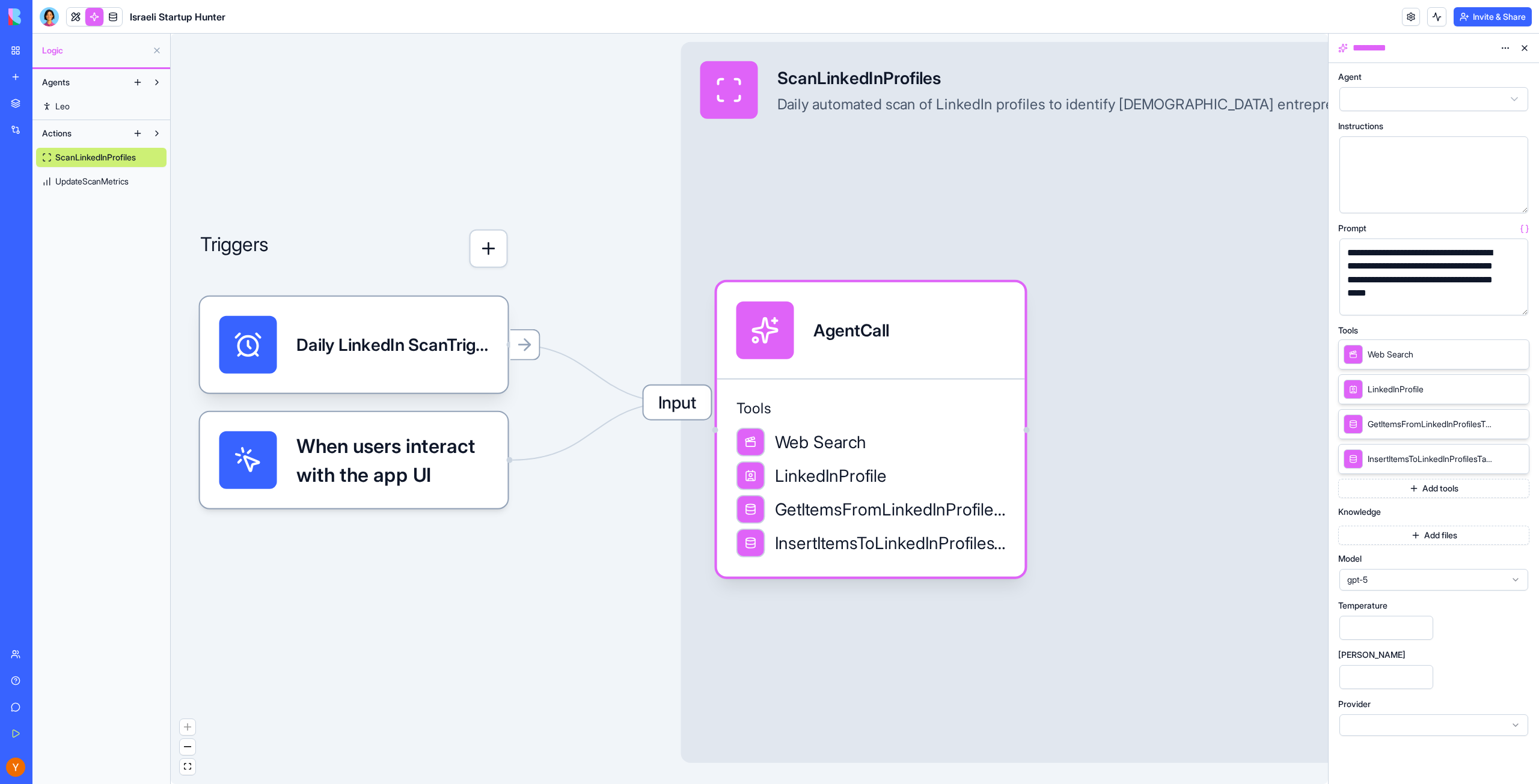
click at [1477, 300] on div "**********" at bounding box center [1423, 273] width 160 height 54
click at [1414, 295] on div "**********" at bounding box center [1423, 273] width 160 height 54
click at [1365, 728] on div at bounding box center [1433, 725] width 188 height 22
click at [1246, 686] on div "Input ScanLinkedInProfiles Daily automated scan of LinkedIn profiles to identif…" at bounding box center [1167, 402] width 972 height 722
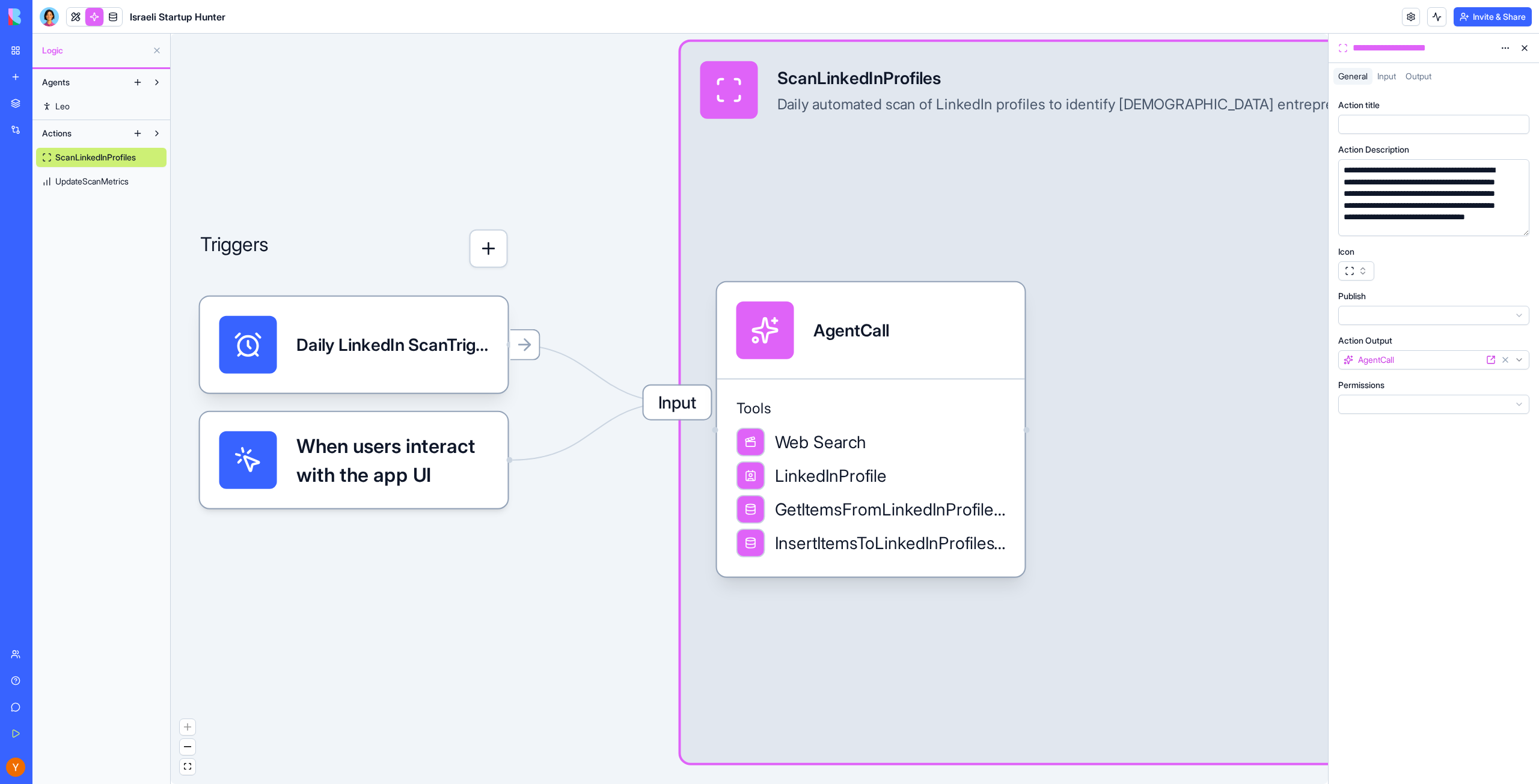
click at [1418, 362] on html "**********" at bounding box center [769, 392] width 1539 height 784
click at [1406, 201] on html "**********" at bounding box center [769, 392] width 1539 height 784
click at [975, 333] on div "AgentCall" at bounding box center [870, 330] width 269 height 58
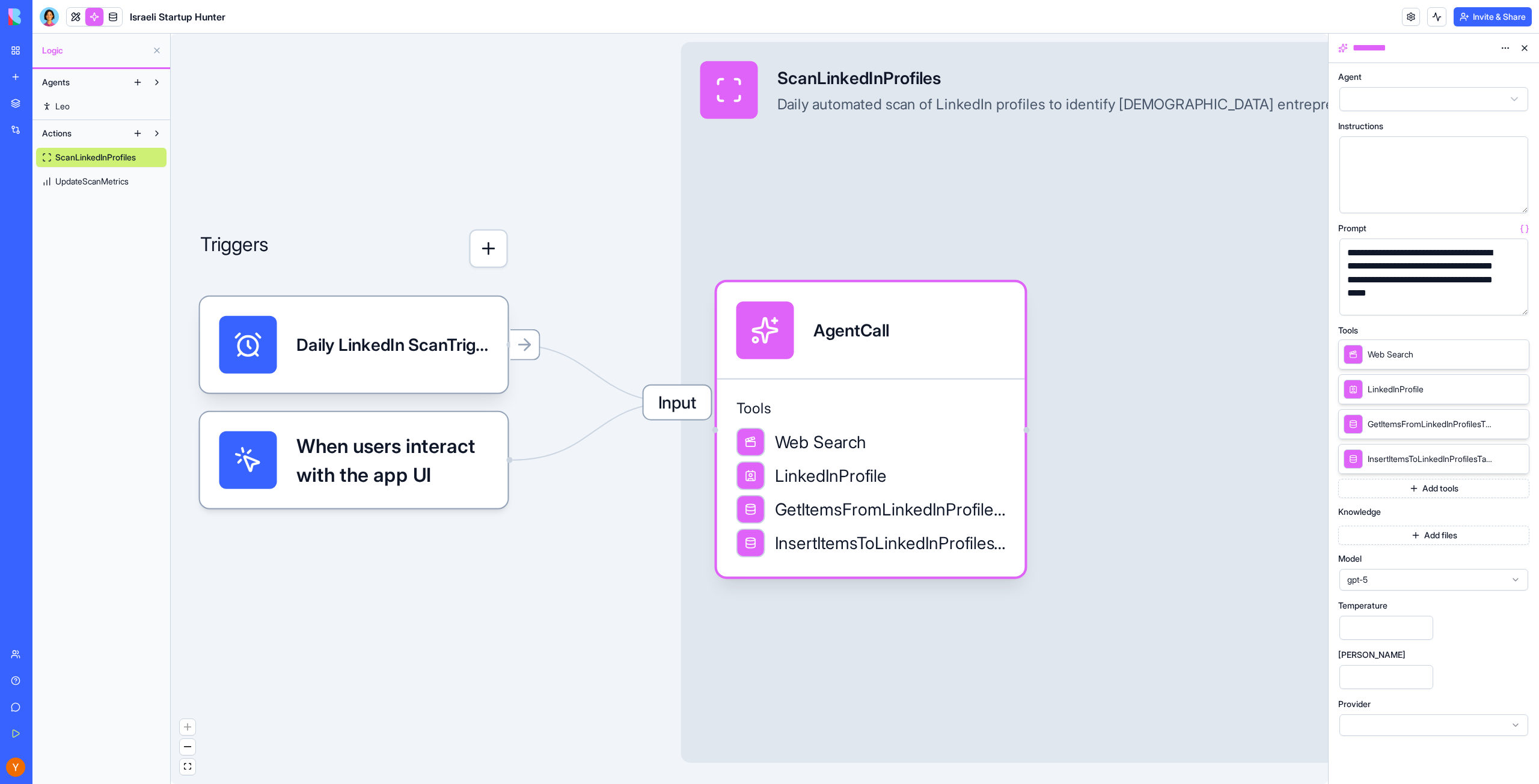
click at [1118, 135] on div "Input ScanLinkedInProfiles Daily automated scan of LinkedIn profiles to identif…" at bounding box center [1099, 90] width 836 height 97
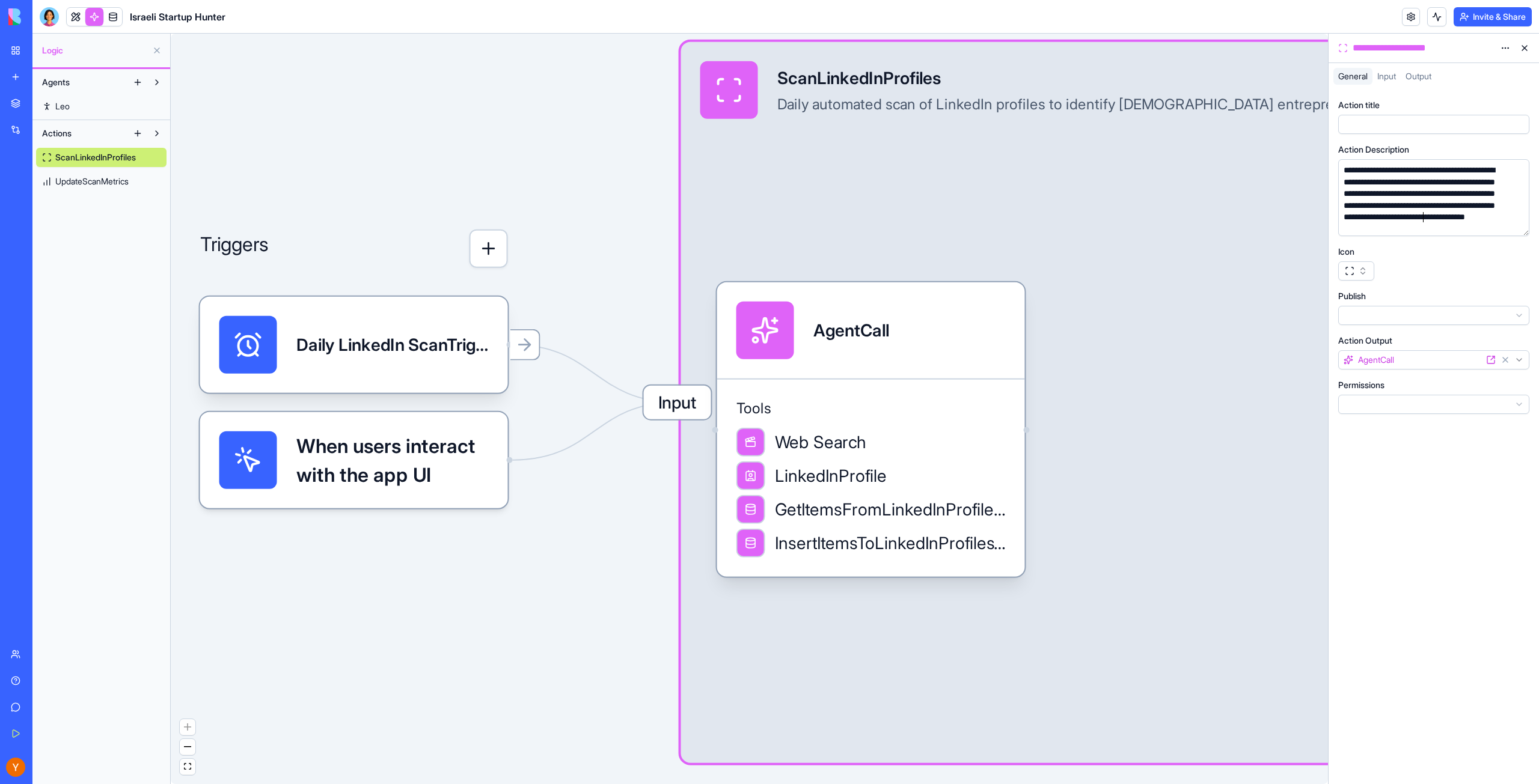
click at [1423, 214] on div "**********" at bounding box center [1423, 205] width 165 height 82
click at [1224, 304] on div "Input ScanLinkedInProfiles Daily automated scan of LinkedIn profiles to identif…" at bounding box center [1167, 402] width 972 height 722
click at [79, 16] on link at bounding box center [75, 16] width 18 height 18
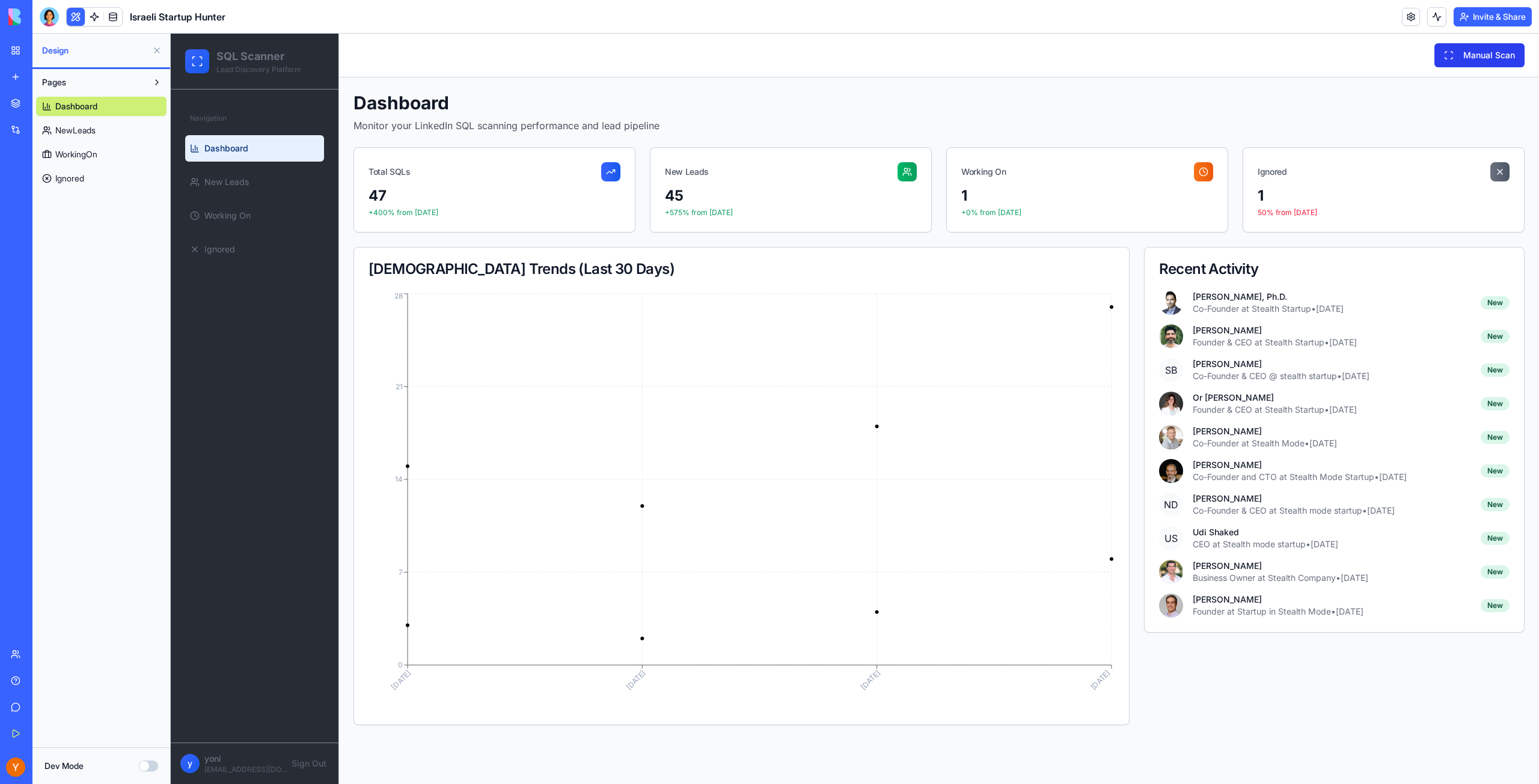
click at [1457, 59] on button "Manual Scan" at bounding box center [1478, 55] width 90 height 24
click at [1375, 745] on link "Upgrade" at bounding box center [1369, 740] width 45 height 19
